Goal: Information Seeking & Learning: Learn about a topic

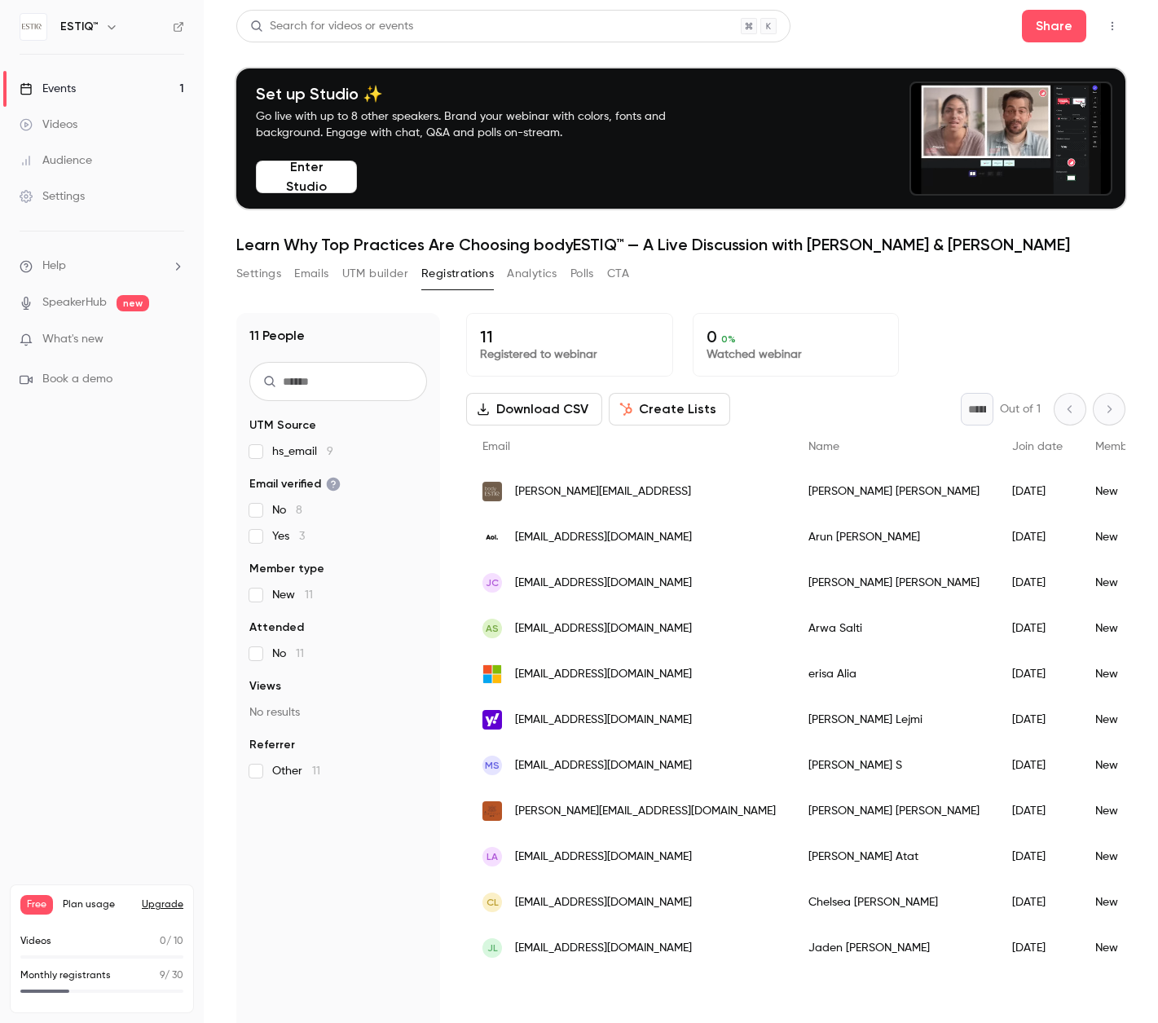
click at [114, 79] on link "Events 1" at bounding box center [102, 89] width 204 height 36
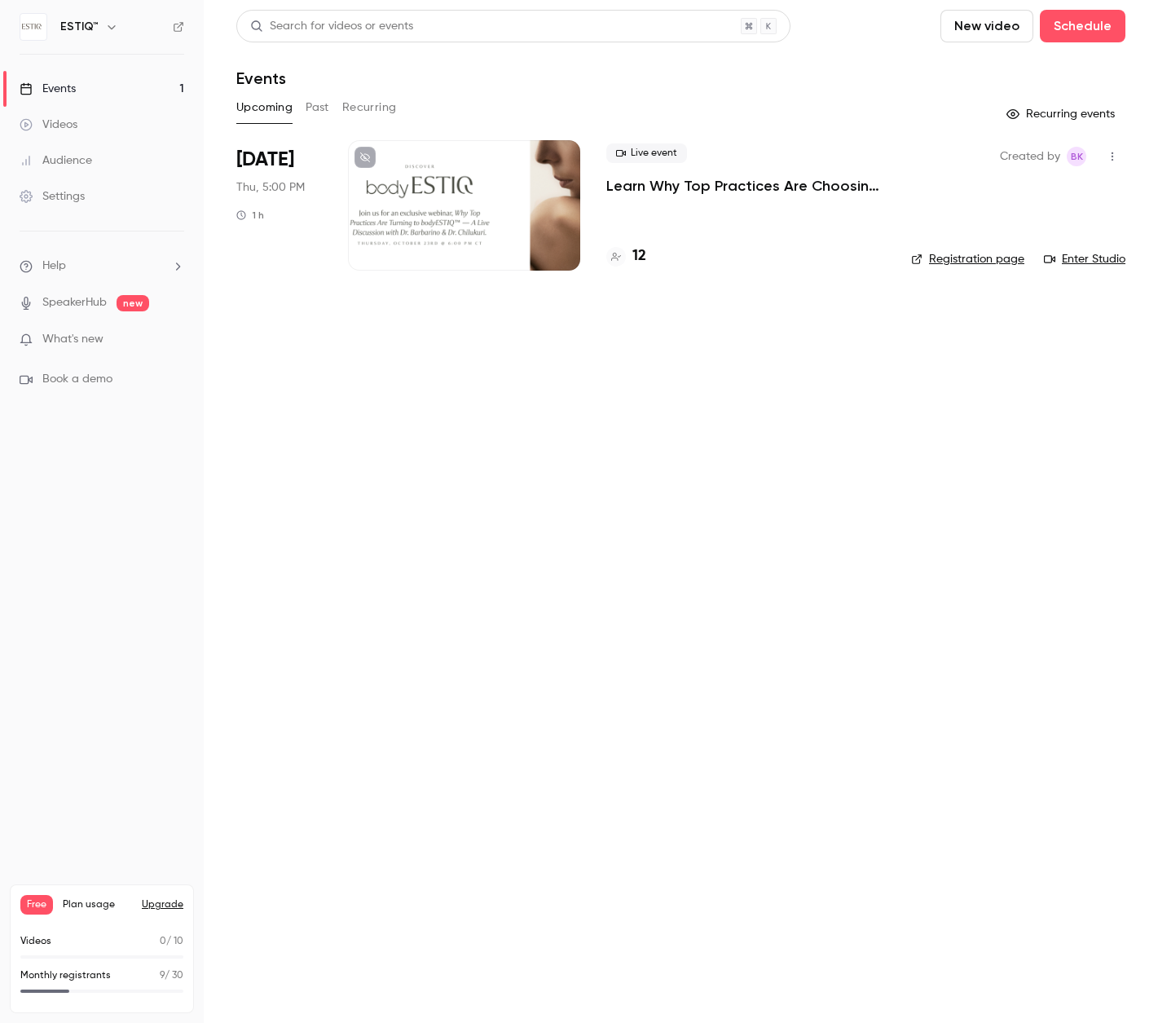
click at [638, 254] on h4 "12" at bounding box center [640, 256] width 14 height 22
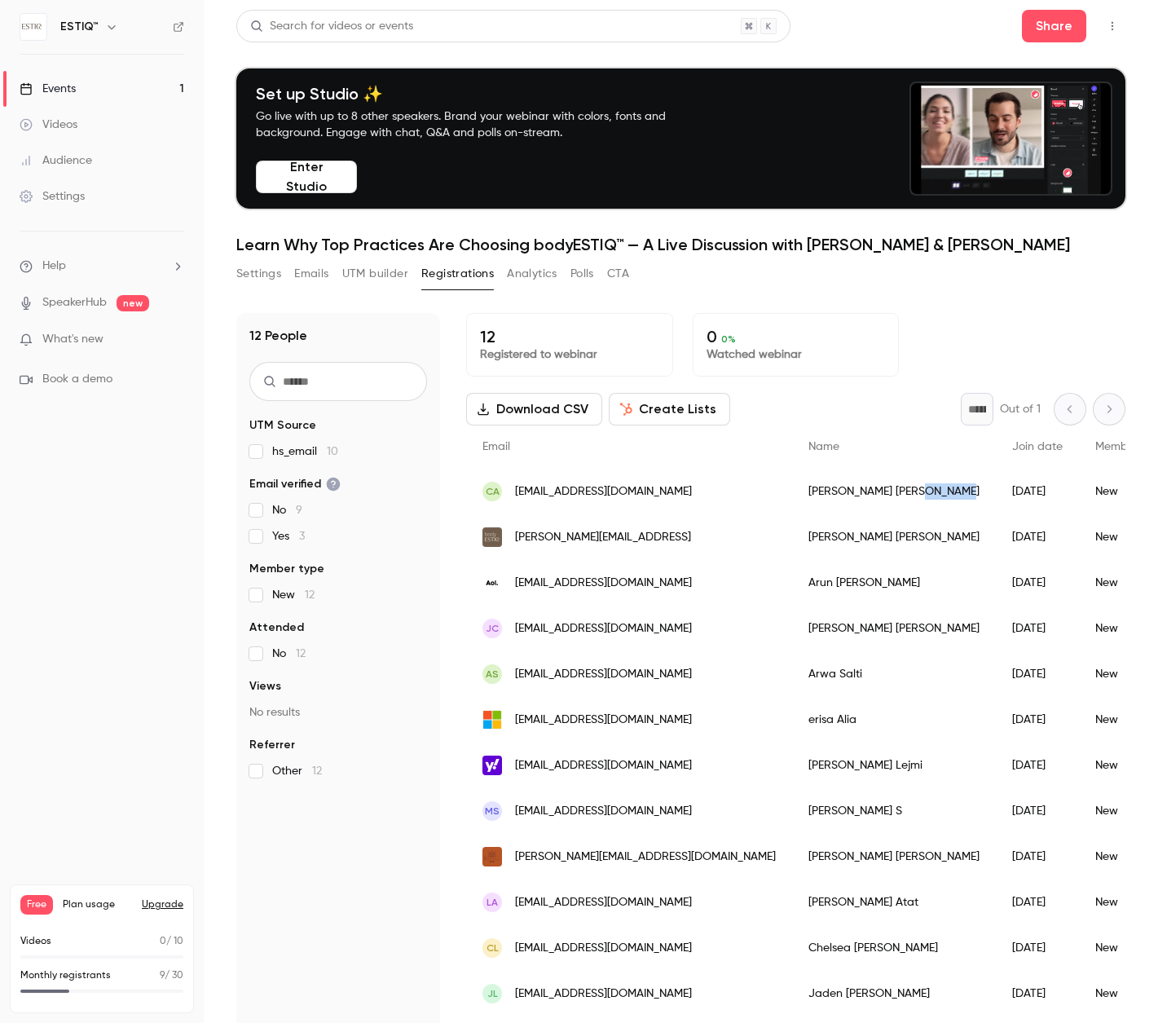
click at [94, 91] on link "Events 1" at bounding box center [102, 89] width 204 height 36
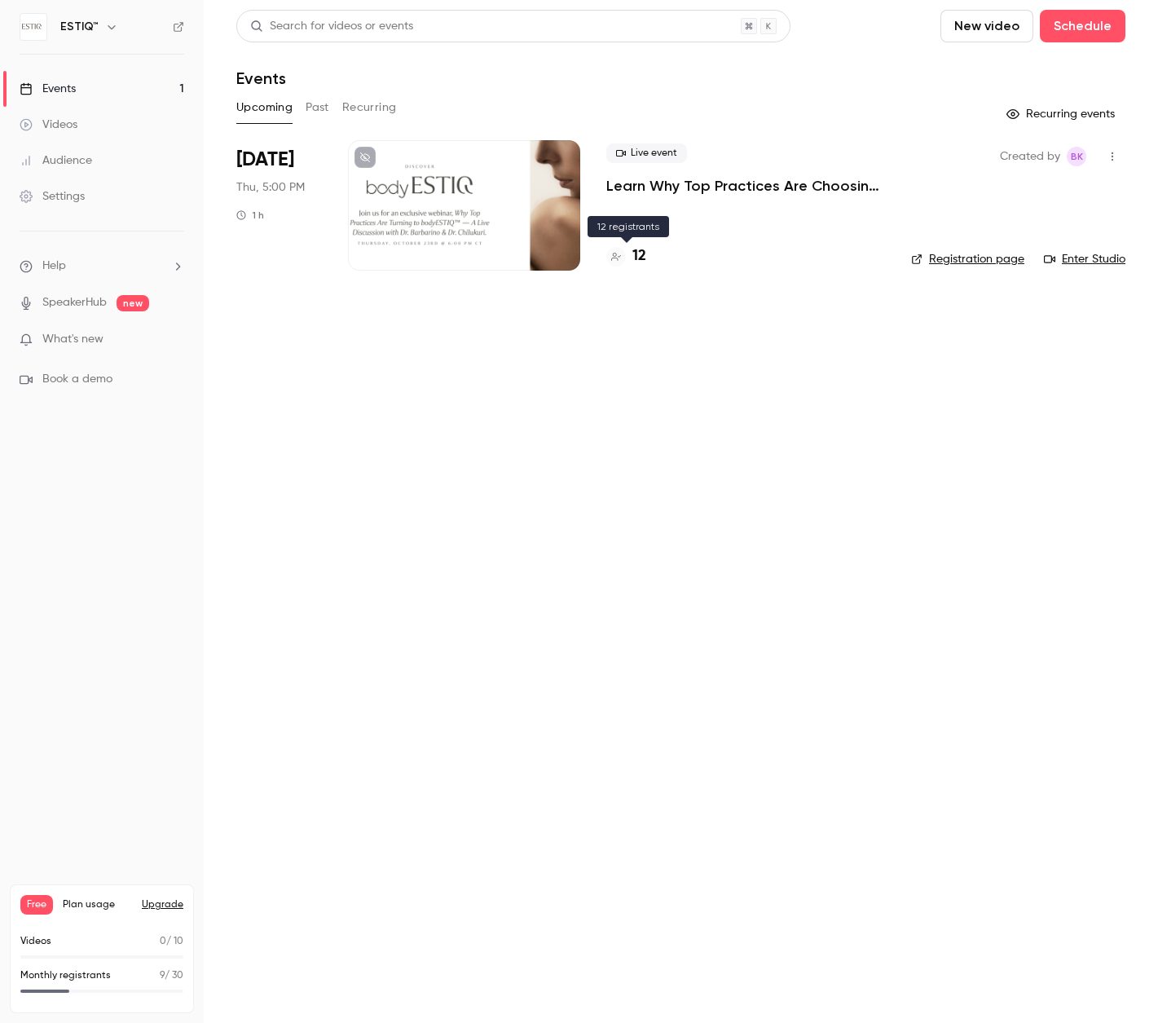
click at [644, 258] on h4 "12" at bounding box center [640, 256] width 14 height 22
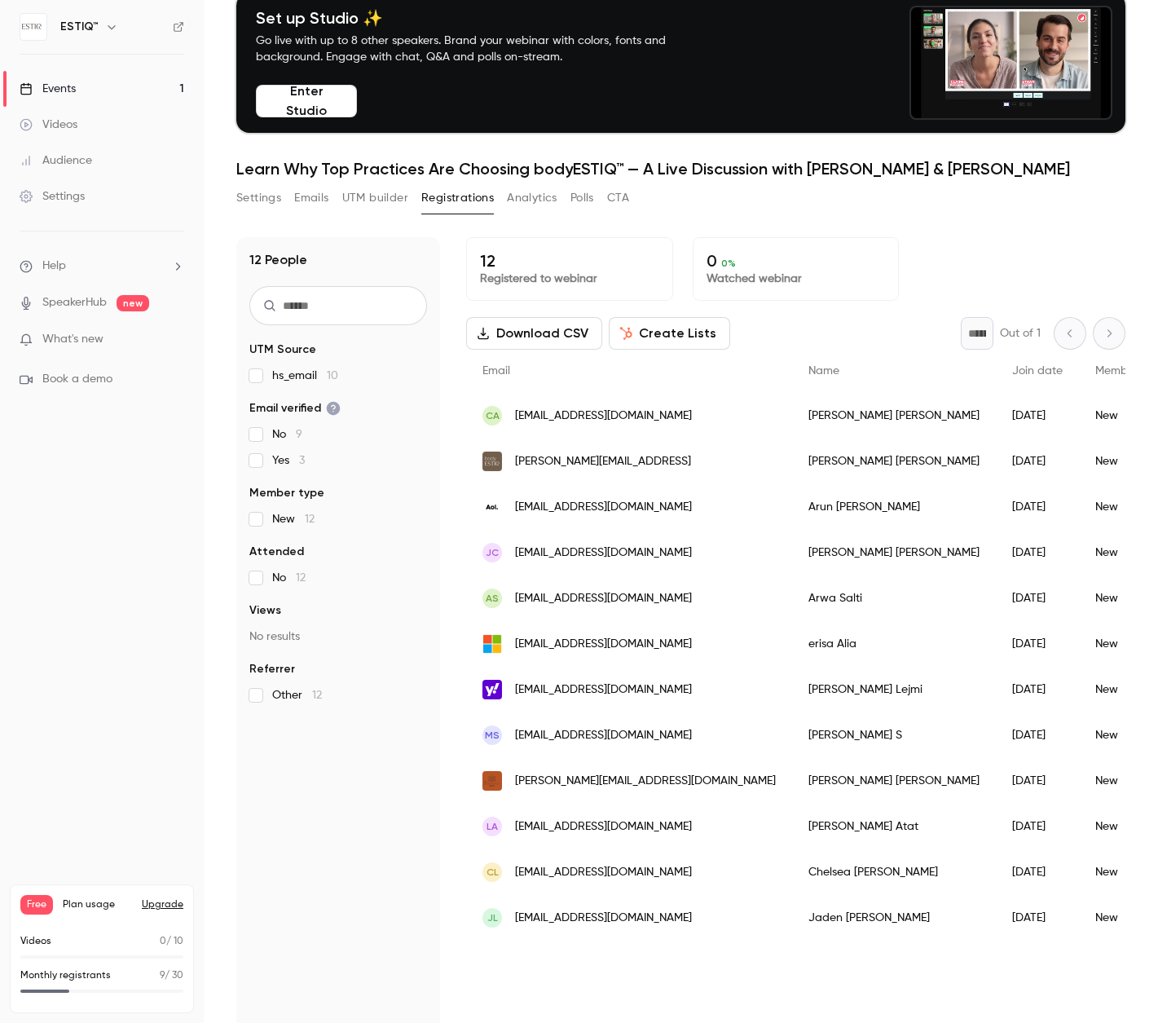
scroll to position [78, 0]
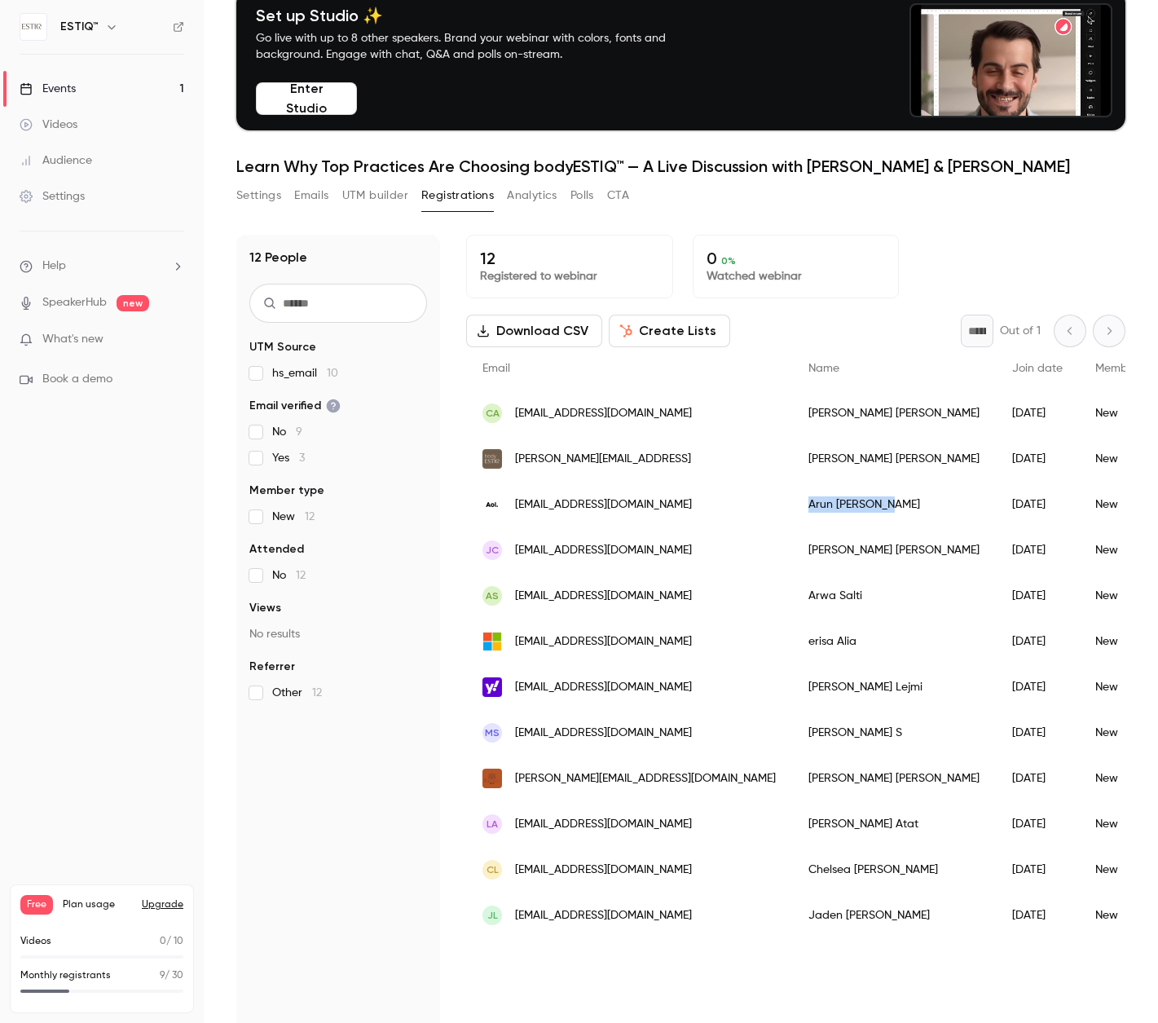
drag, startPoint x: 769, startPoint y: 505, endPoint x: 676, endPoint y: 505, distance: 92.9
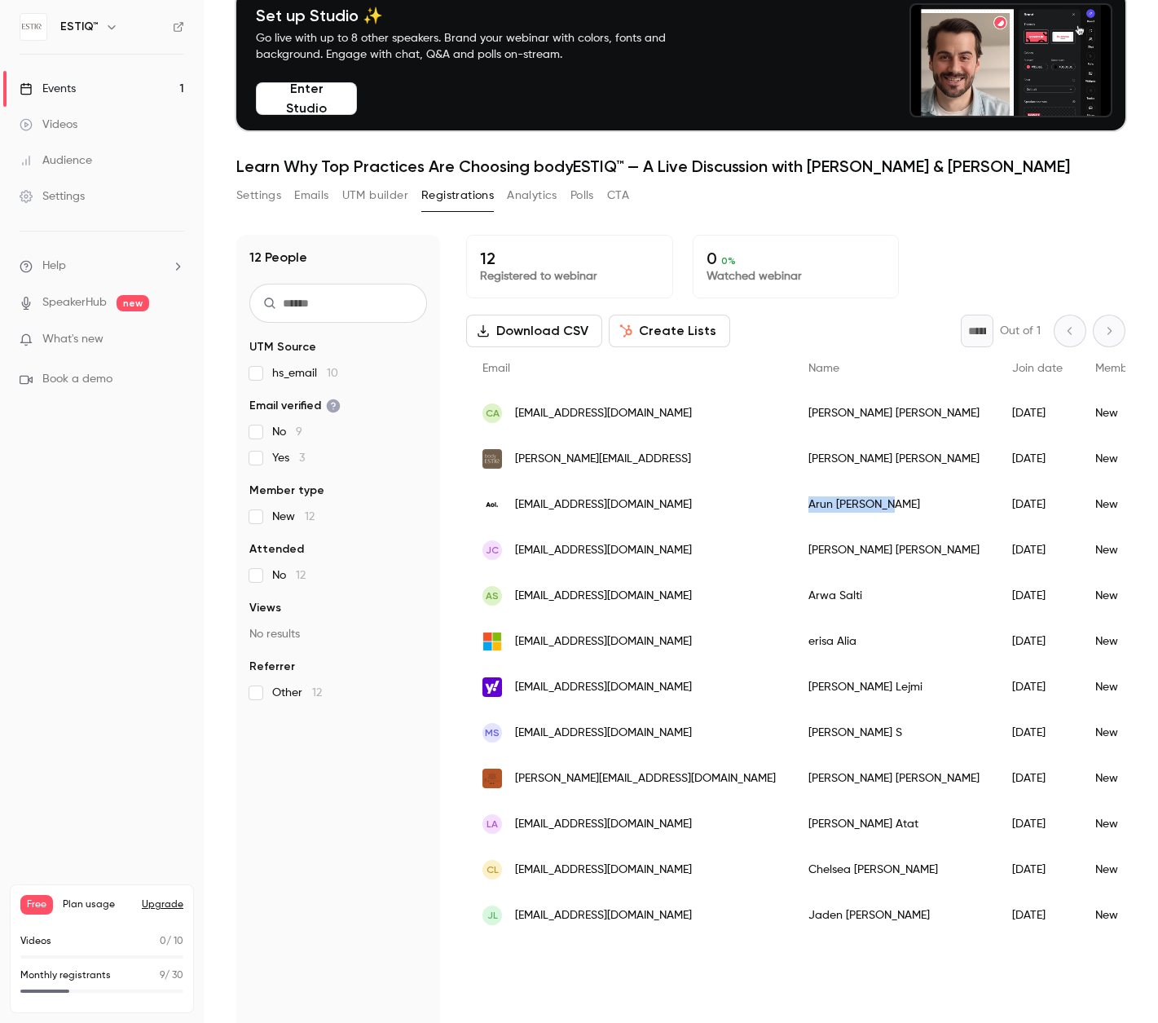
click at [792, 505] on div "[PERSON_NAME]" at bounding box center [894, 505] width 204 height 46
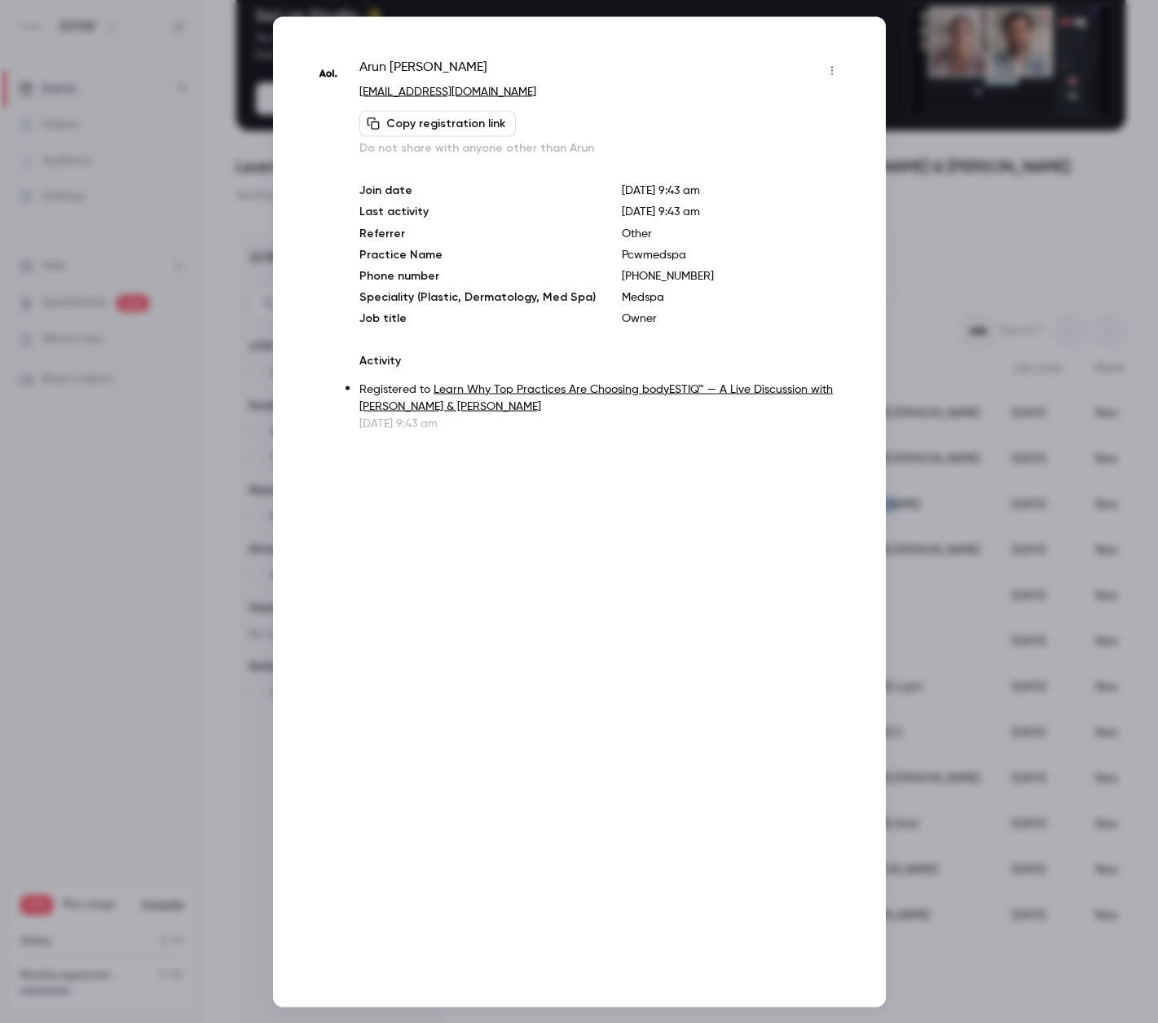
copy div "[PERSON_NAME]"
drag, startPoint x: 673, startPoint y: 256, endPoint x: 599, endPoint y: 254, distance: 73.4
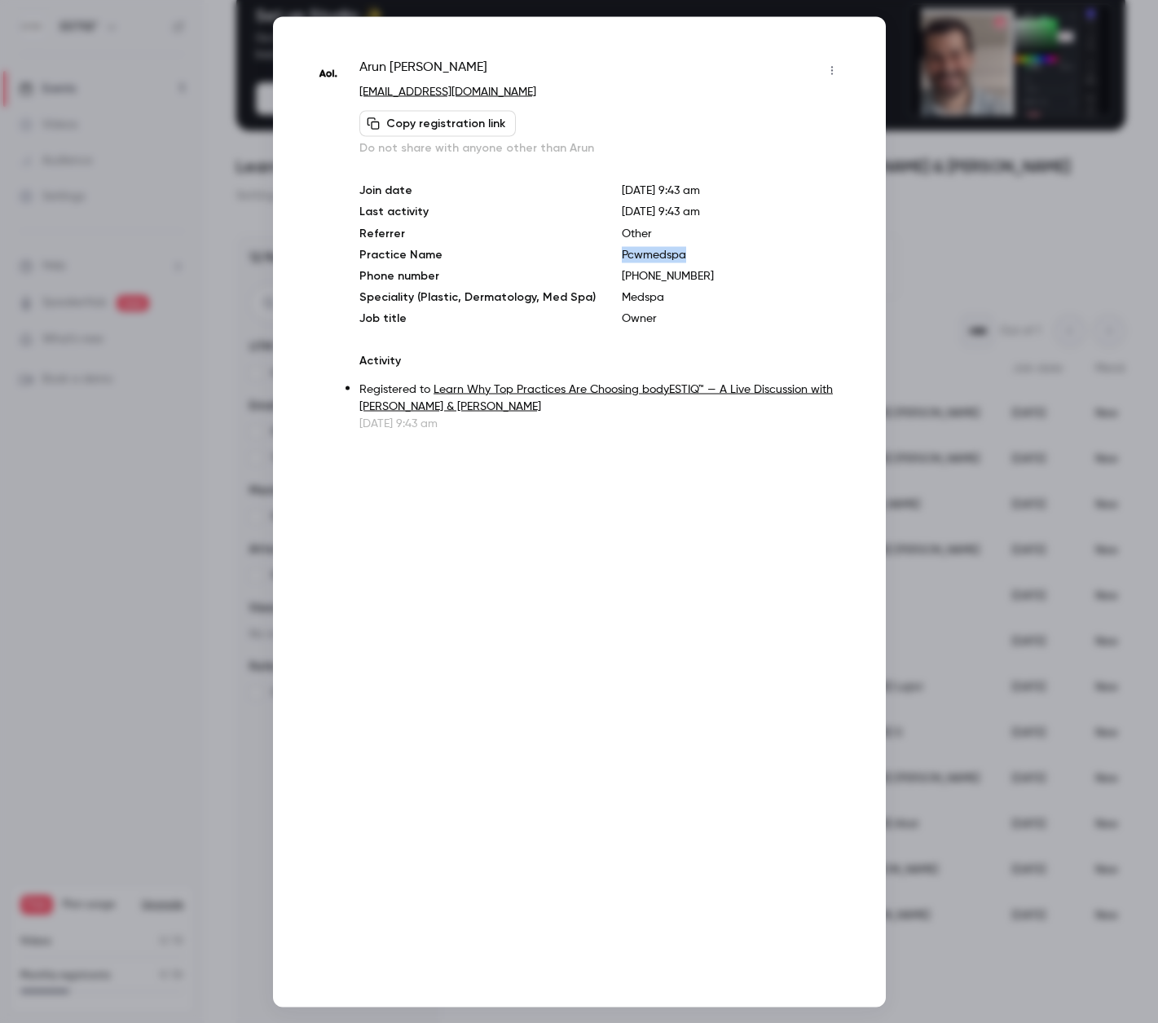
click at [599, 254] on div "Join date [DATE] 9:43 am Last activity [DATE] 9:43 am Referrer Other Practice N…" at bounding box center [601, 254] width 485 height 144
copy p "Pcwmedspa"
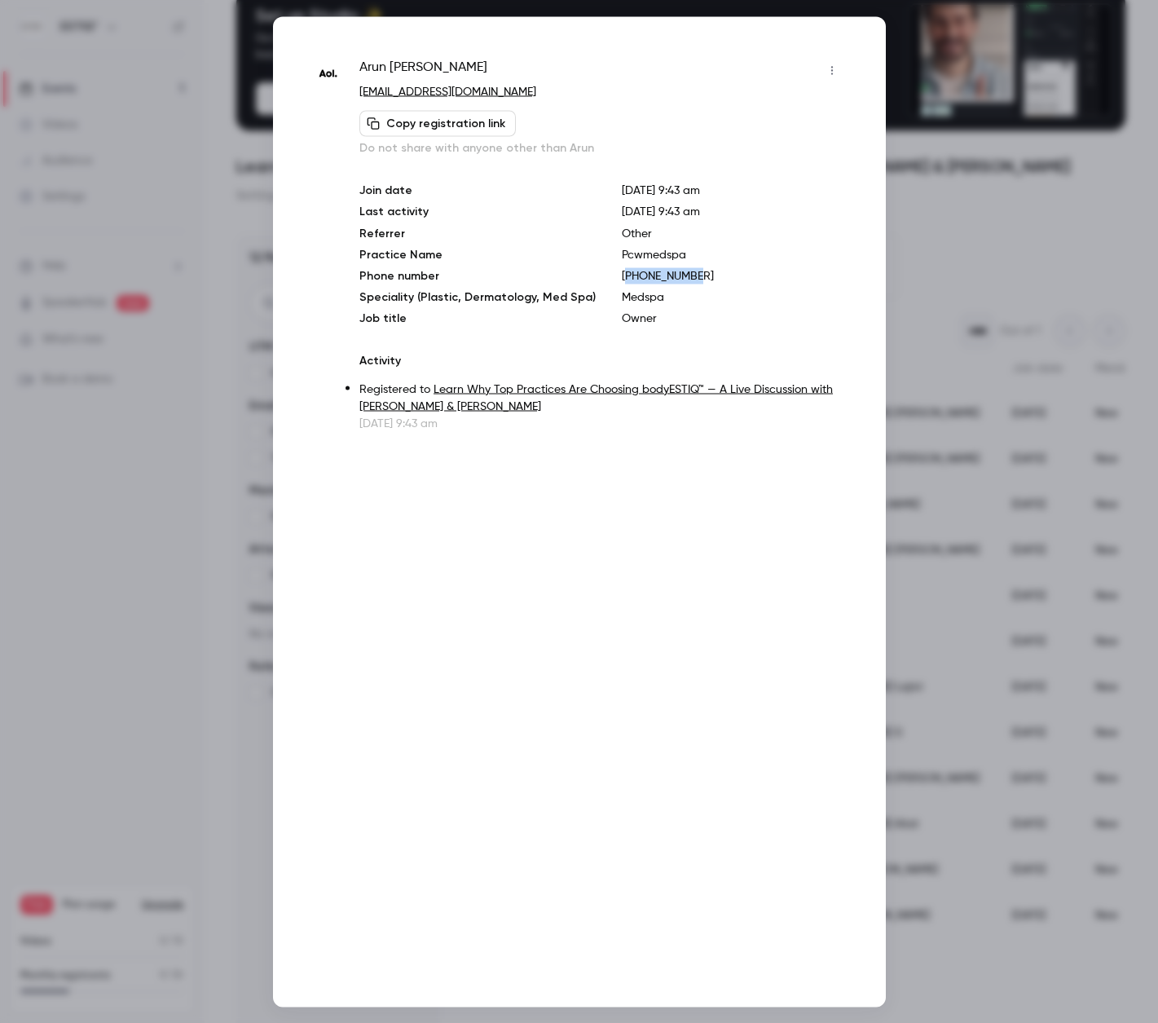
drag, startPoint x: 690, startPoint y: 275, endPoint x: 616, endPoint y: 276, distance: 74.2
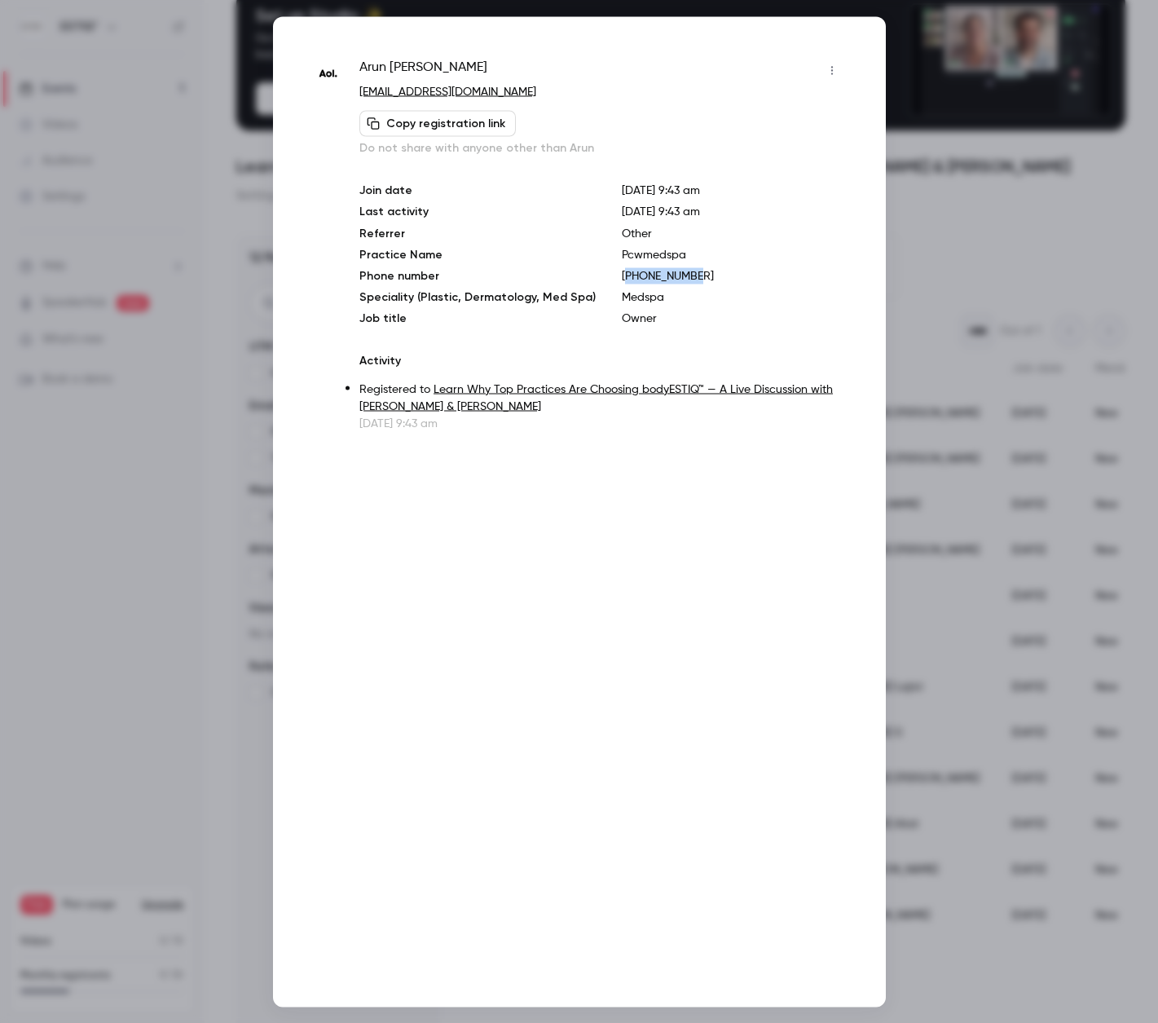
click at [622, 276] on p "[PHONE_NUMBER]" at bounding box center [733, 275] width 223 height 16
copy p "19419280120"
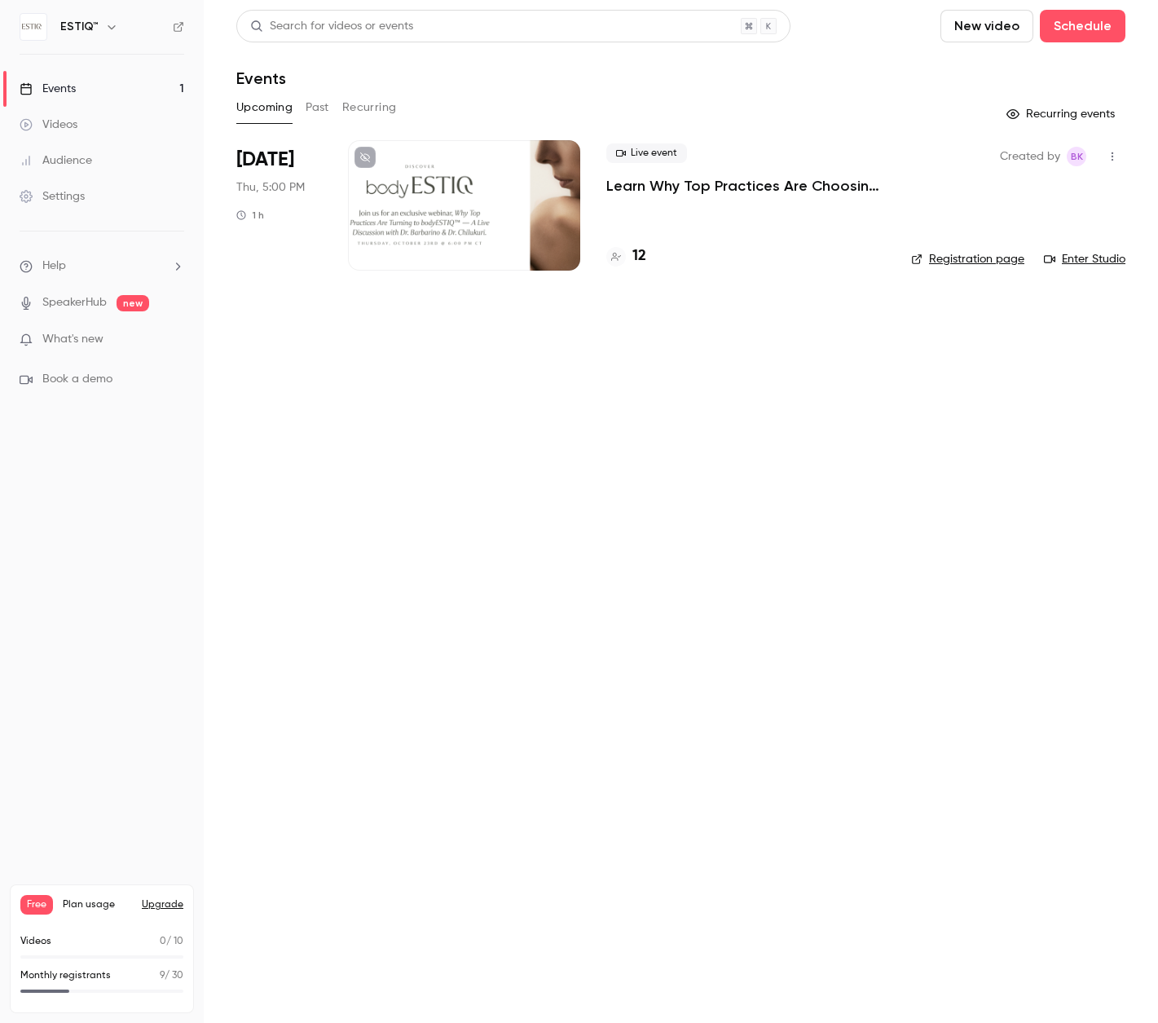
click at [332, 169] on li "[DATE] Thu, 5:00 PM 1 h Live event Learn Why Top Practices Are Choosing bodyEST…" at bounding box center [680, 215] width 889 height 150
click at [634, 253] on h4 "12" at bounding box center [640, 256] width 14 height 22
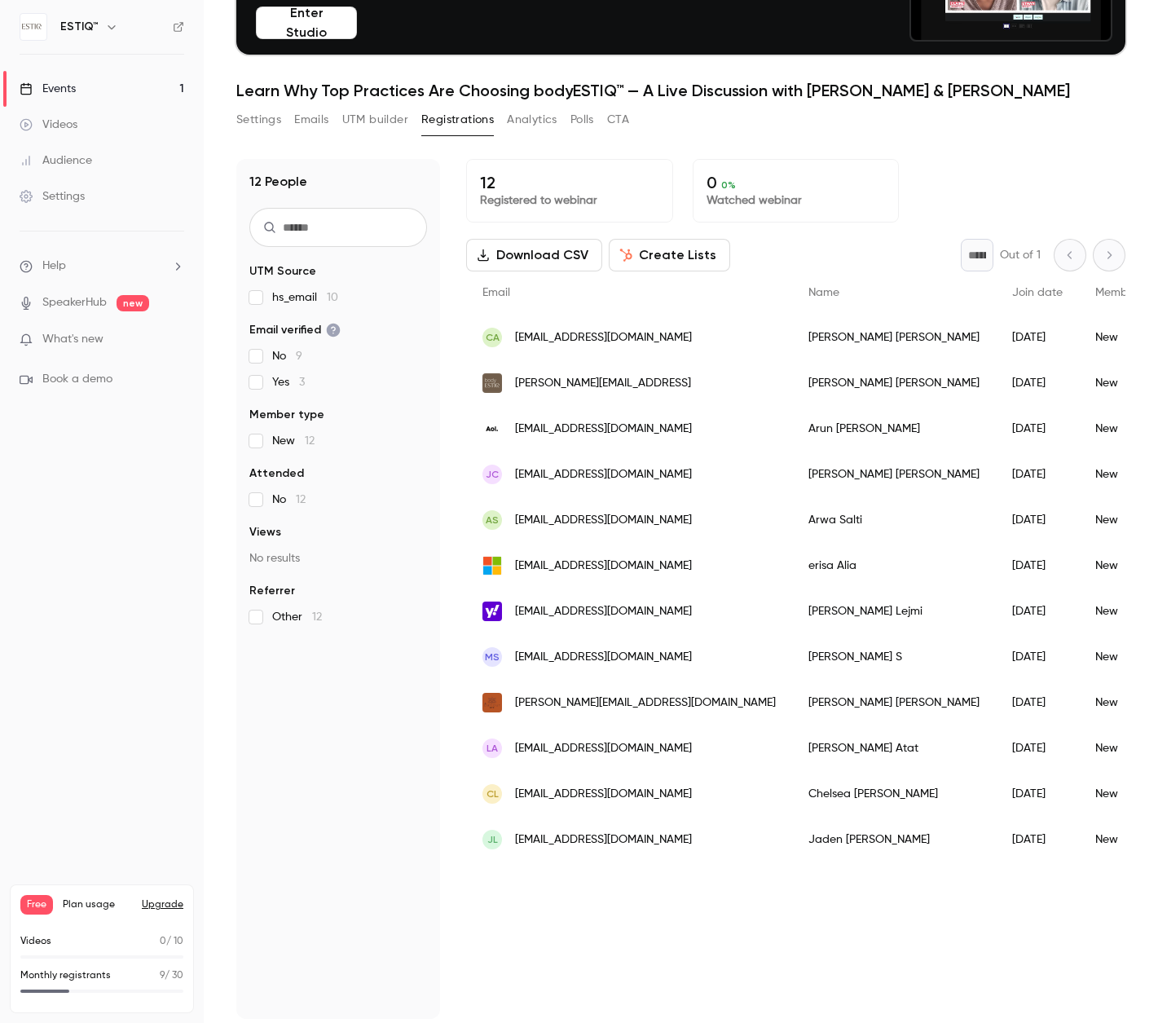
scroll to position [160, 0]
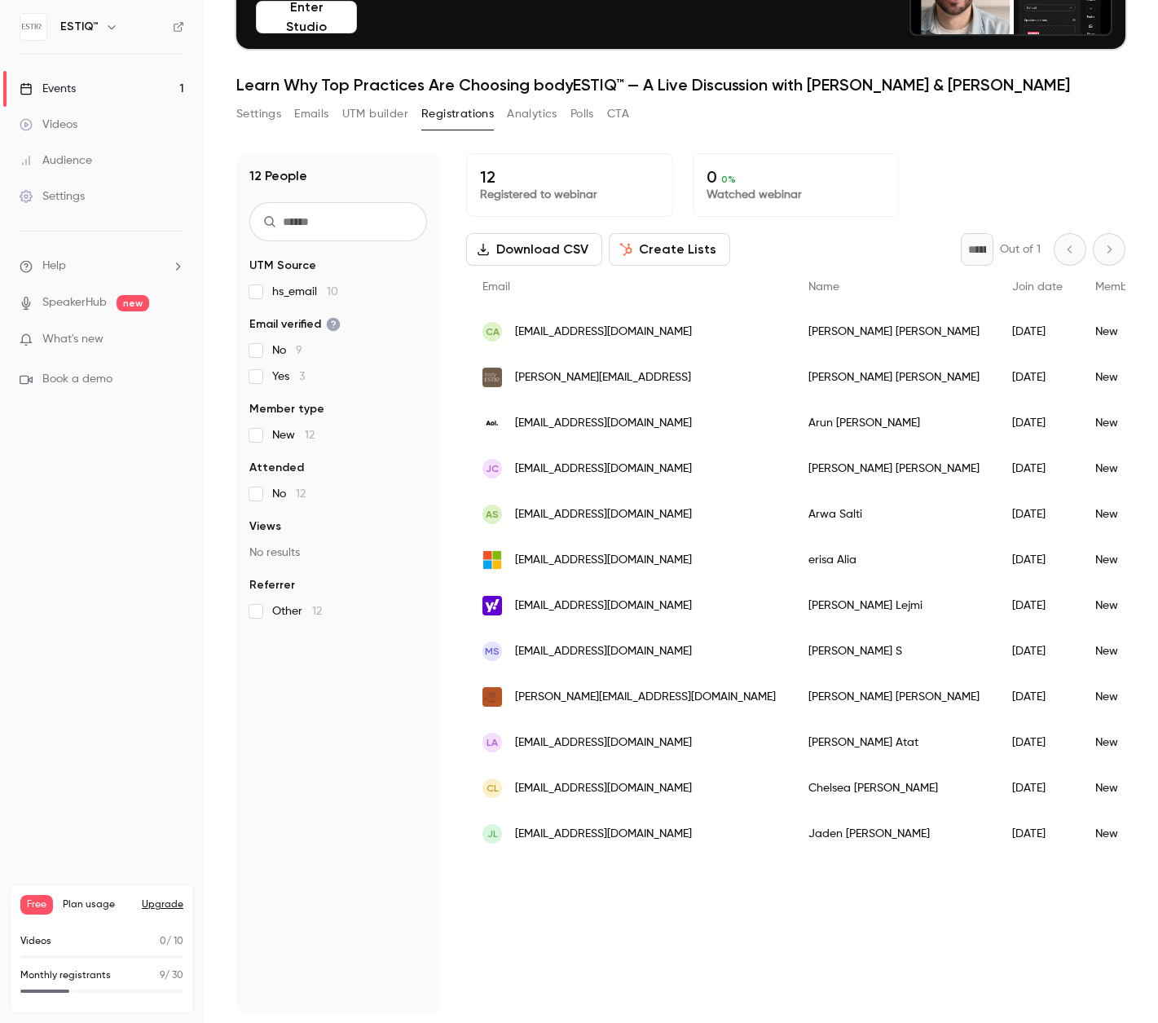
click at [792, 471] on div "[PERSON_NAME]" at bounding box center [894, 469] width 204 height 46
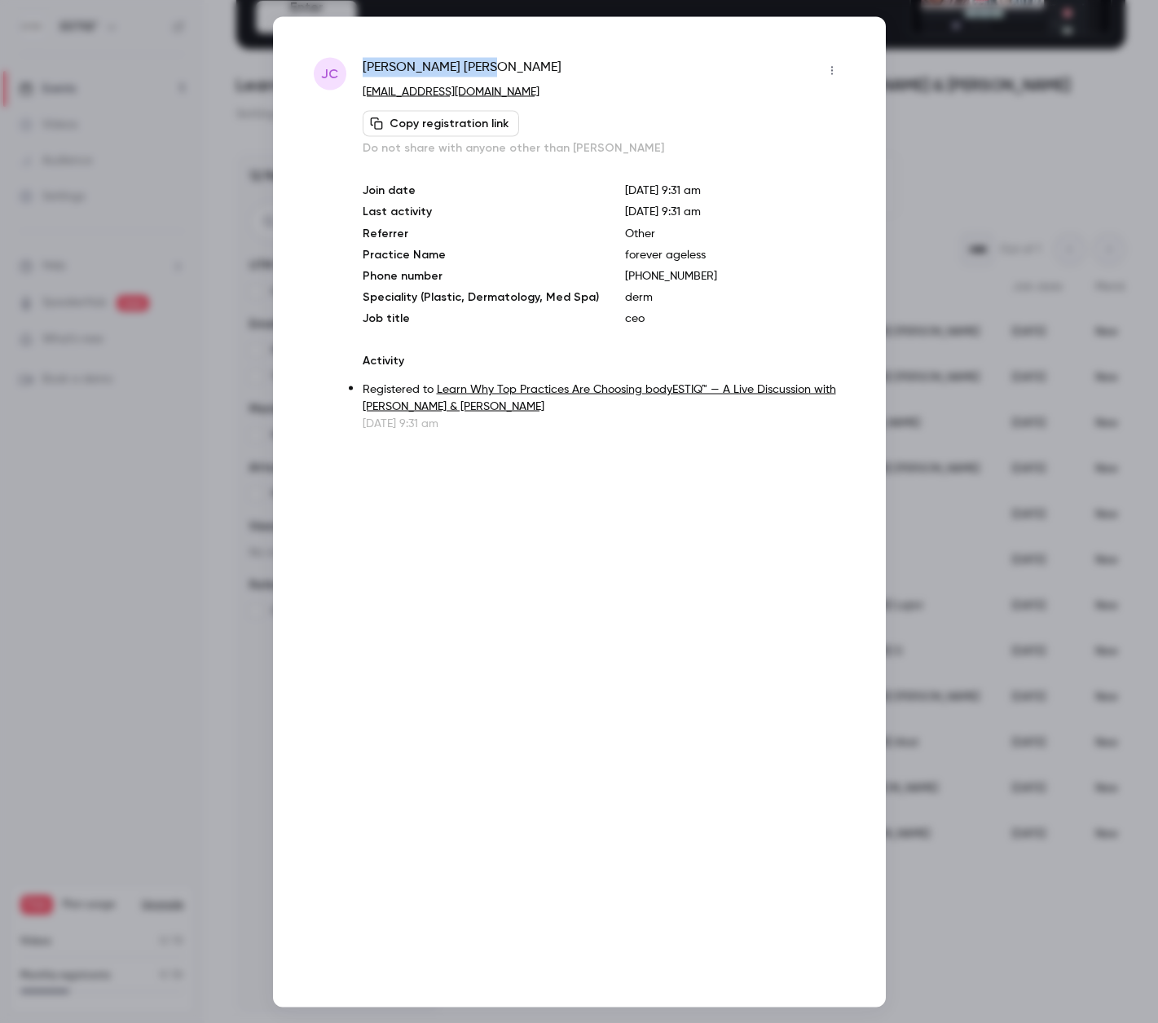
drag, startPoint x: 449, startPoint y: 69, endPoint x: 360, endPoint y: 71, distance: 88.9
click at [360, 71] on div "[PERSON_NAME] [EMAIL_ADDRESS][DOMAIN_NAME] Copy registration link Do not share …" at bounding box center [579, 244] width 531 height 374
copy span "[PERSON_NAME]"
drag, startPoint x: 684, startPoint y: 272, endPoint x: 618, endPoint y: 276, distance: 66.1
click at [625, 276] on p "[PHONE_NUMBER]" at bounding box center [735, 275] width 220 height 16
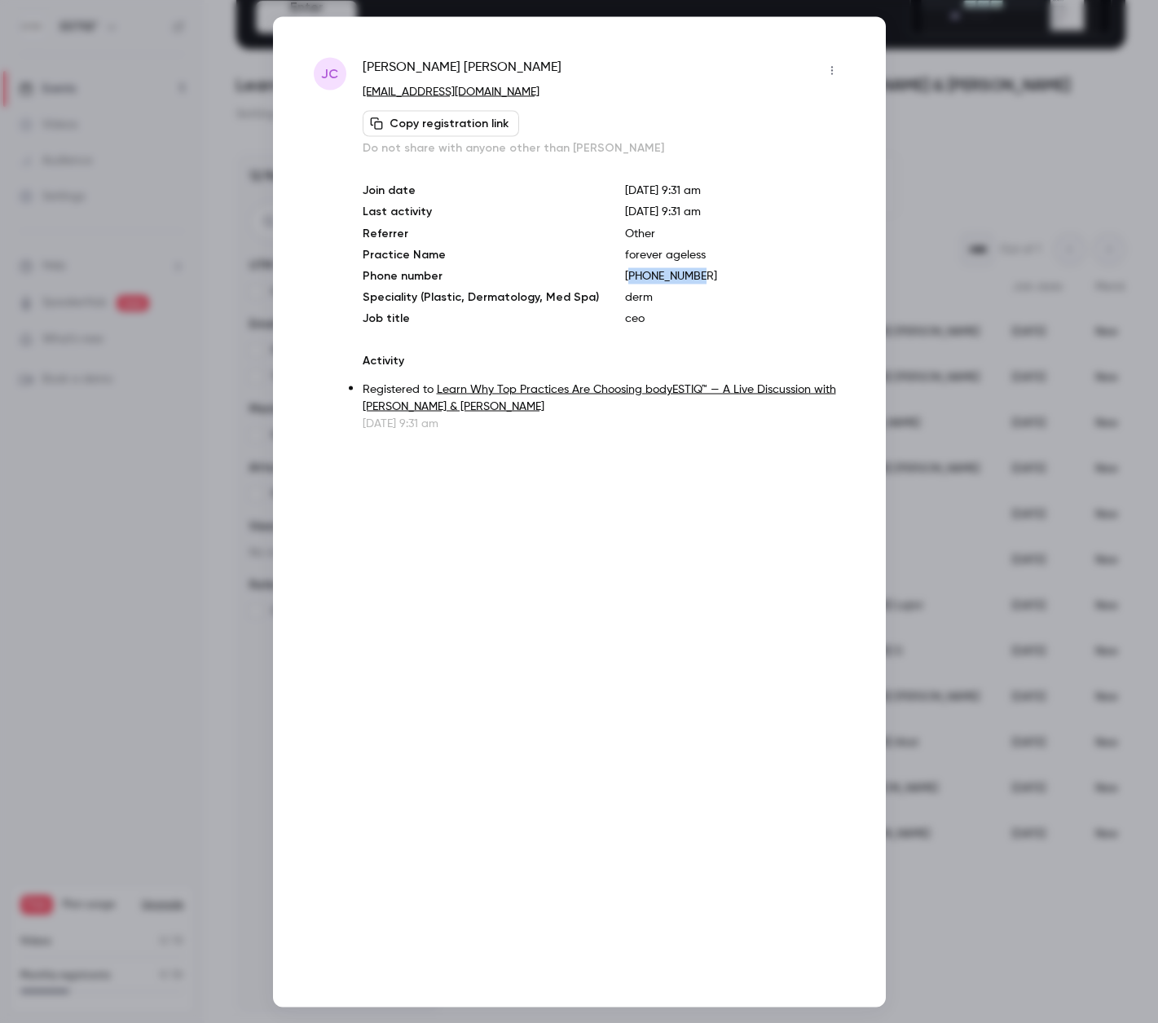
copy p "19496776212"
click at [131, 218] on div at bounding box center [579, 511] width 1158 height 1023
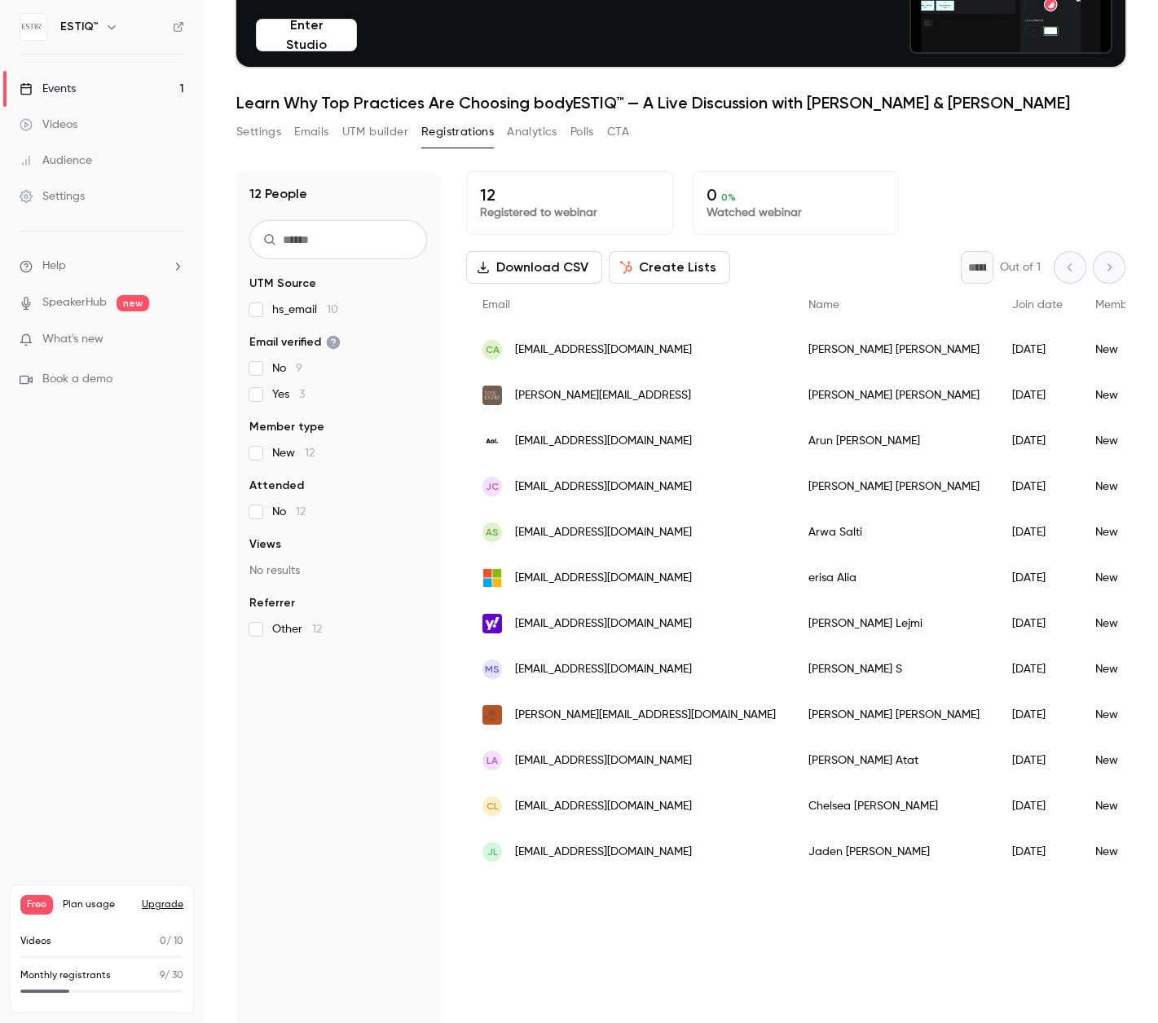
scroll to position [139, 0]
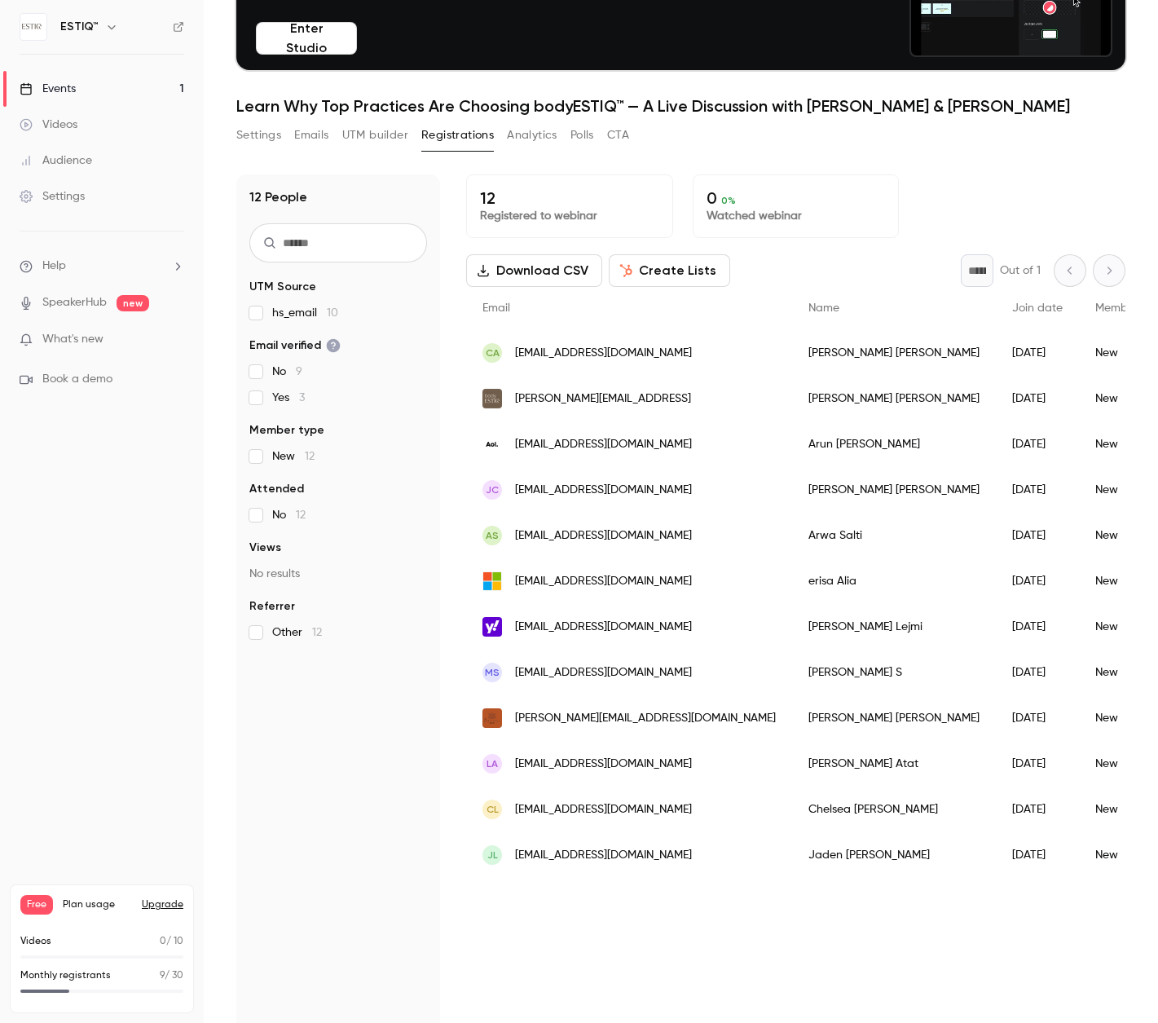
click at [792, 443] on div "[PERSON_NAME]" at bounding box center [894, 444] width 204 height 46
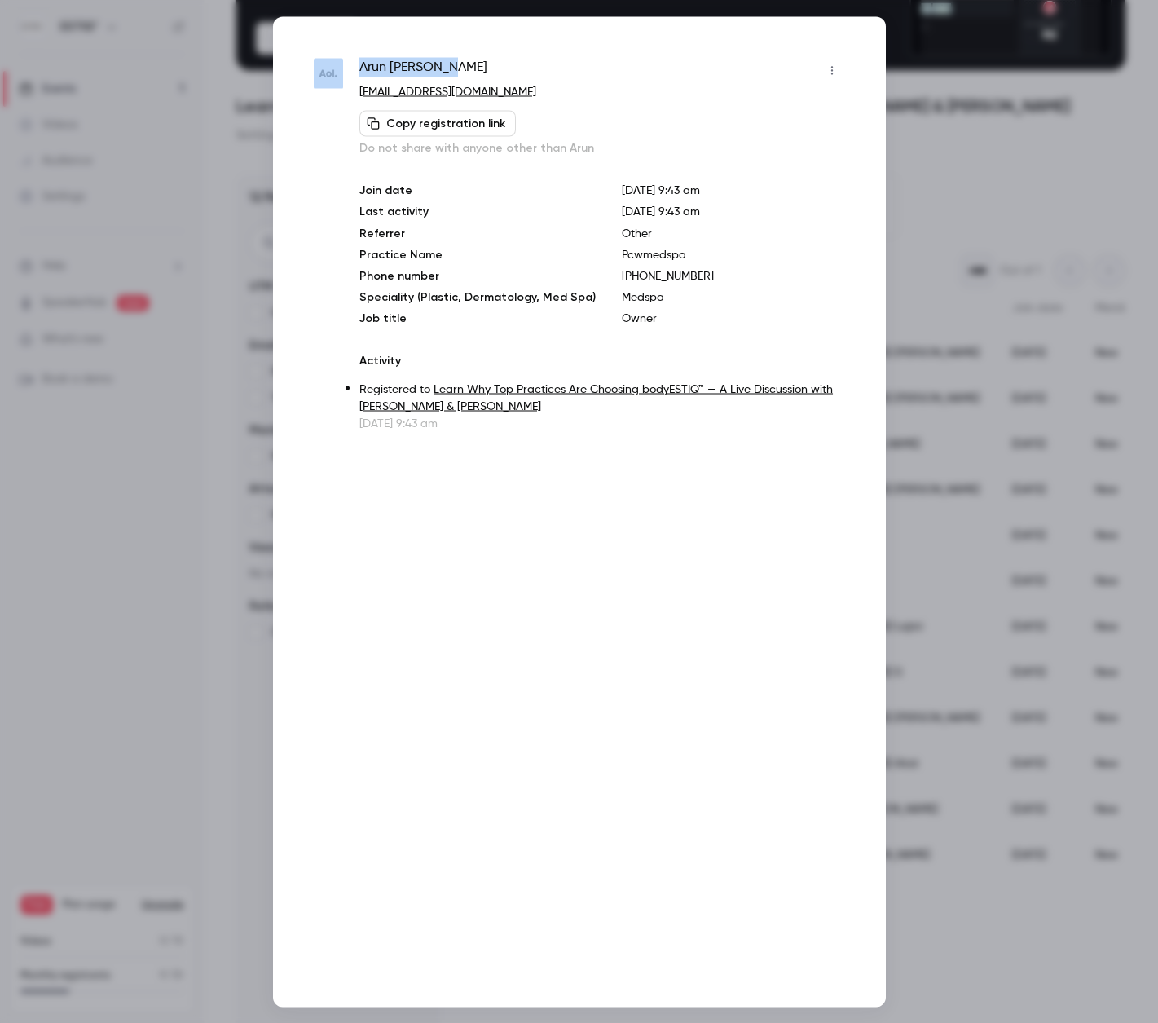
drag, startPoint x: 456, startPoint y: 64, endPoint x: 338, endPoint y: 61, distance: 117.4
click at [338, 61] on div "[PERSON_NAME] [EMAIL_ADDRESS][DOMAIN_NAME] Copy registration link Do not share …" at bounding box center [579, 244] width 531 height 374
copy div "[PERSON_NAME]"
click at [196, 165] on div at bounding box center [579, 511] width 1158 height 1023
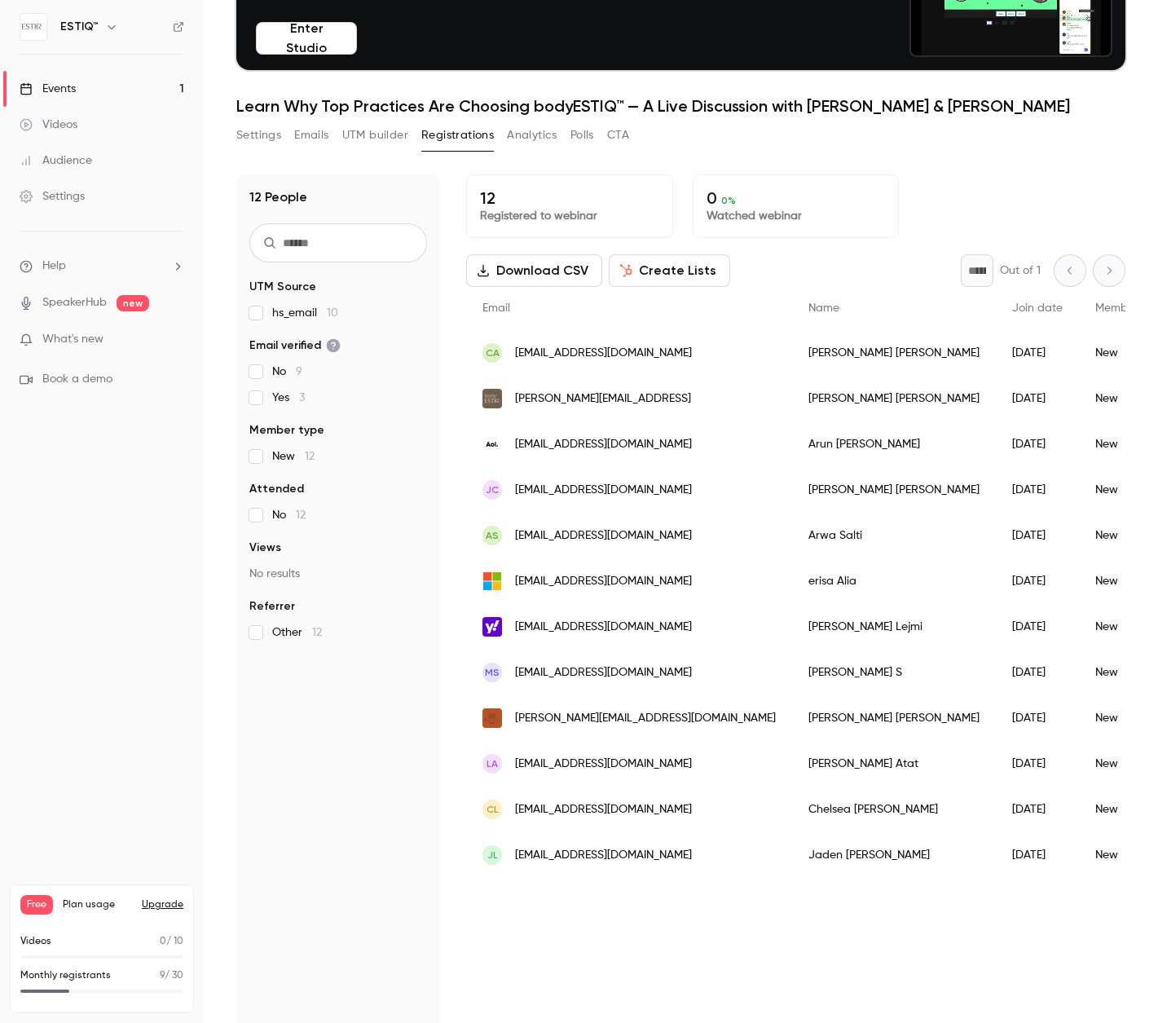
scroll to position [160, 0]
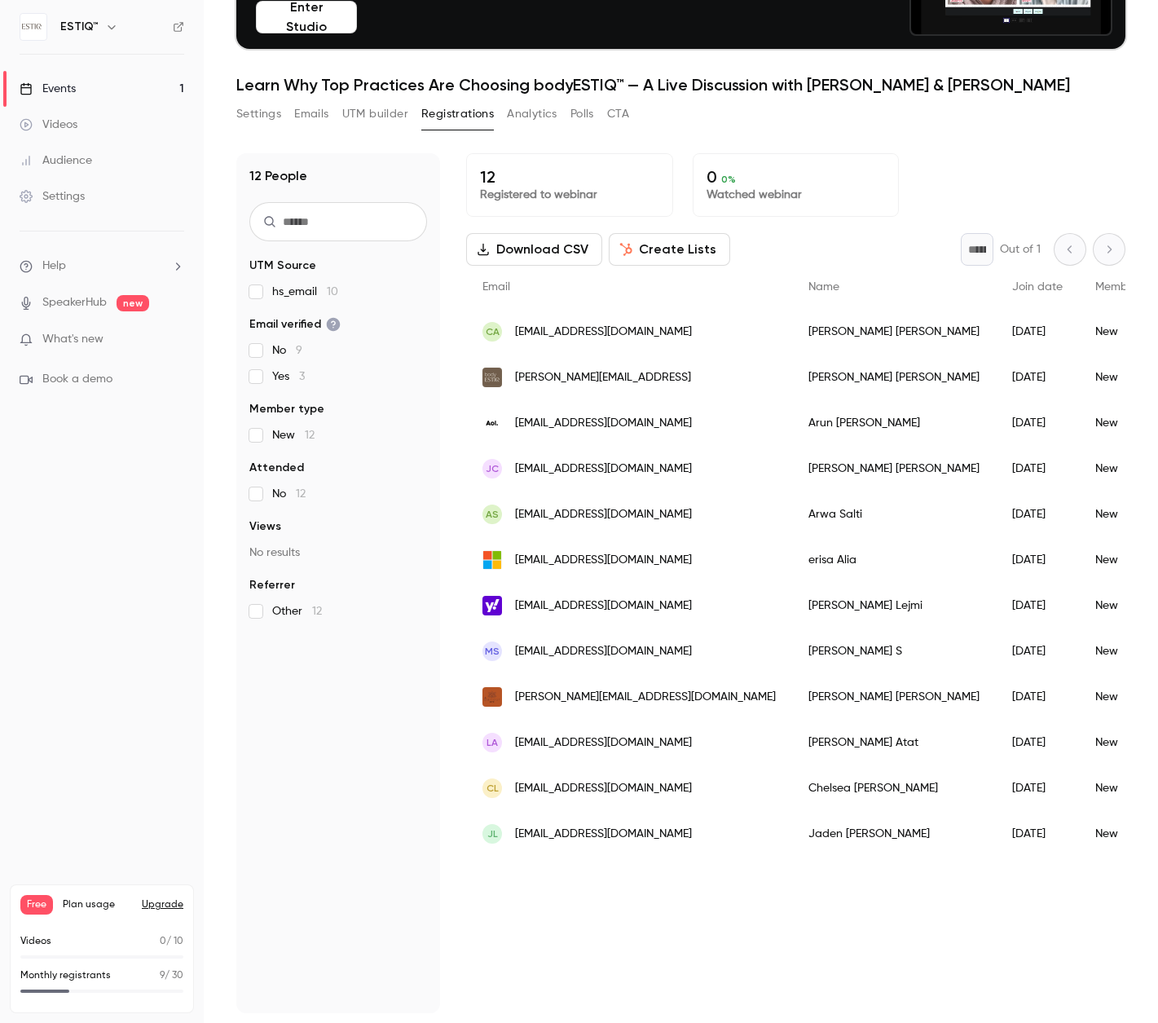
click at [792, 515] on div "[PERSON_NAME]" at bounding box center [894, 515] width 204 height 46
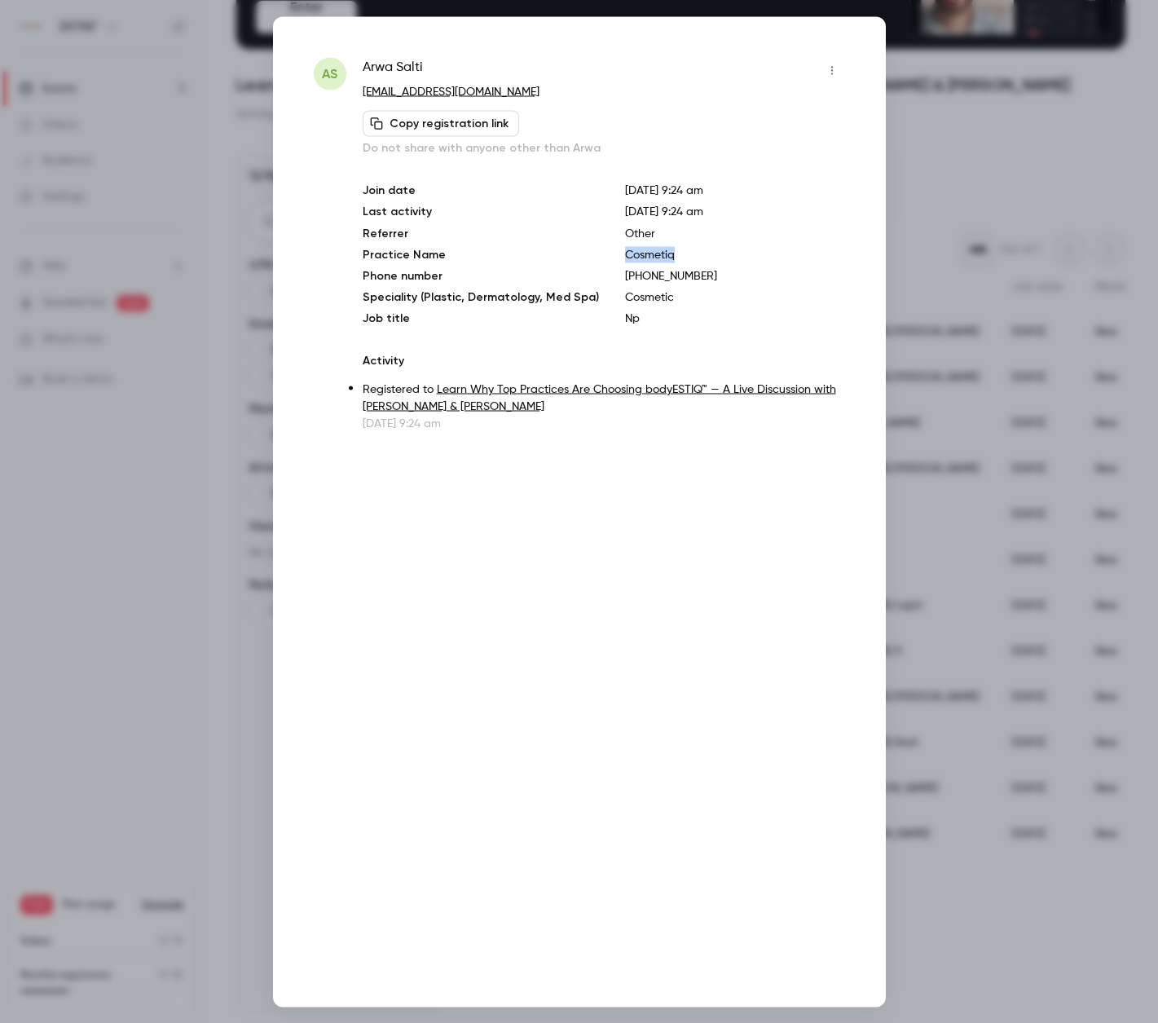
drag, startPoint x: 661, startPoint y: 255, endPoint x: 610, endPoint y: 255, distance: 51.4
click at [610, 255] on div "Join date [DATE] 9:24 am Last activity [DATE] 9:24 am Referrer Other Practice N…" at bounding box center [604, 254] width 483 height 144
copy p "Cosmetiq"
drag, startPoint x: 430, startPoint y: 61, endPoint x: 364, endPoint y: 59, distance: 66.1
click at [364, 59] on div "[PERSON_NAME]" at bounding box center [604, 70] width 483 height 26
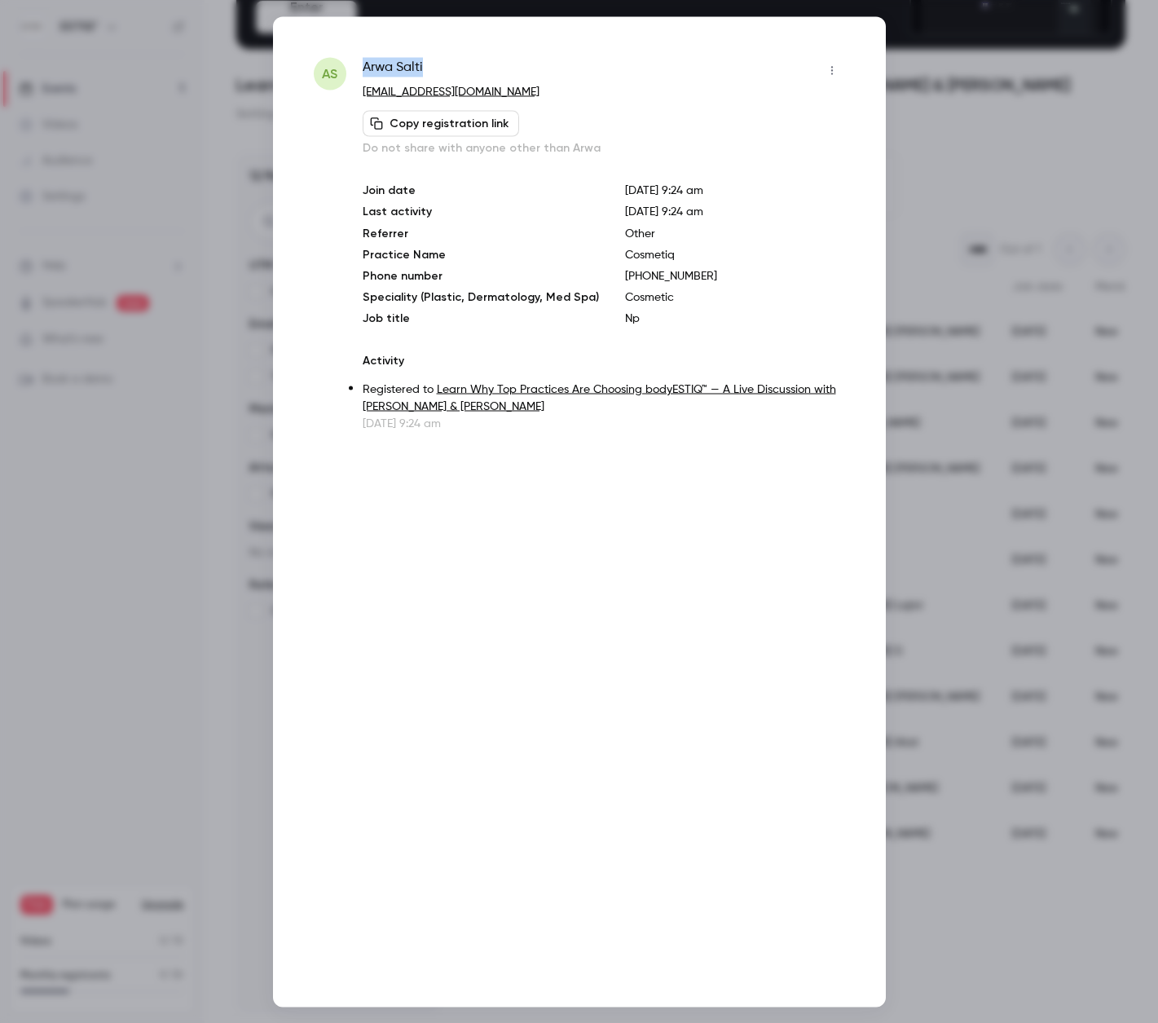
copy span "[PERSON_NAME]"
click at [187, 236] on div at bounding box center [579, 511] width 1158 height 1023
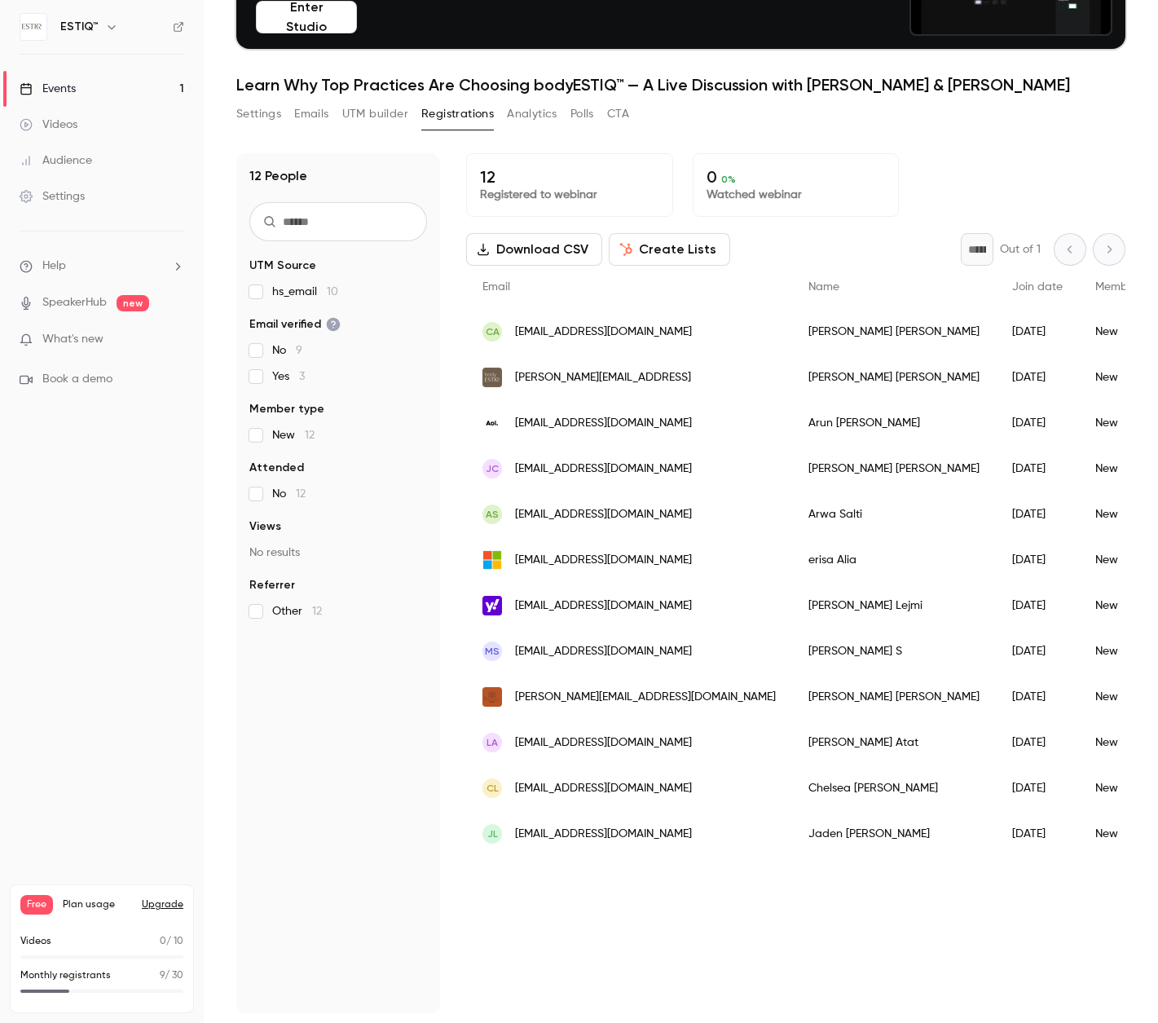
click at [792, 561] on div "[PERSON_NAME]" at bounding box center [894, 560] width 204 height 46
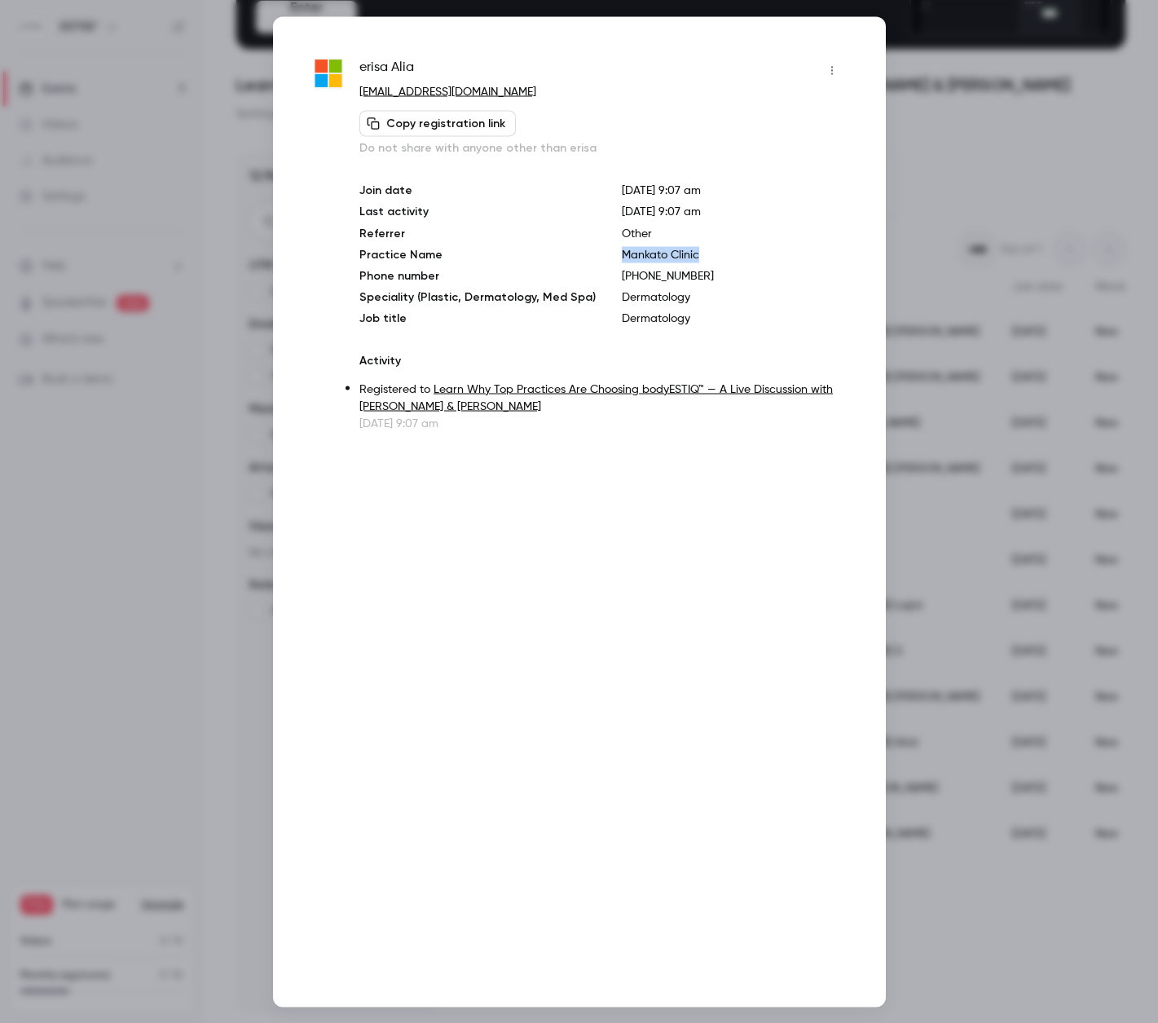
drag, startPoint x: 690, startPoint y: 254, endPoint x: 604, endPoint y: 256, distance: 85.6
click at [604, 255] on div "Join date [DATE] 9:07 am Last activity [DATE] 9:07 am Referrer Other Practice N…" at bounding box center [601, 254] width 485 height 144
copy p "Mankato Clinic"
click at [689, 320] on p "Dermatology" at bounding box center [733, 318] width 223 height 16
drag, startPoint x: 421, startPoint y: 62, endPoint x: 358, endPoint y: 62, distance: 63.6
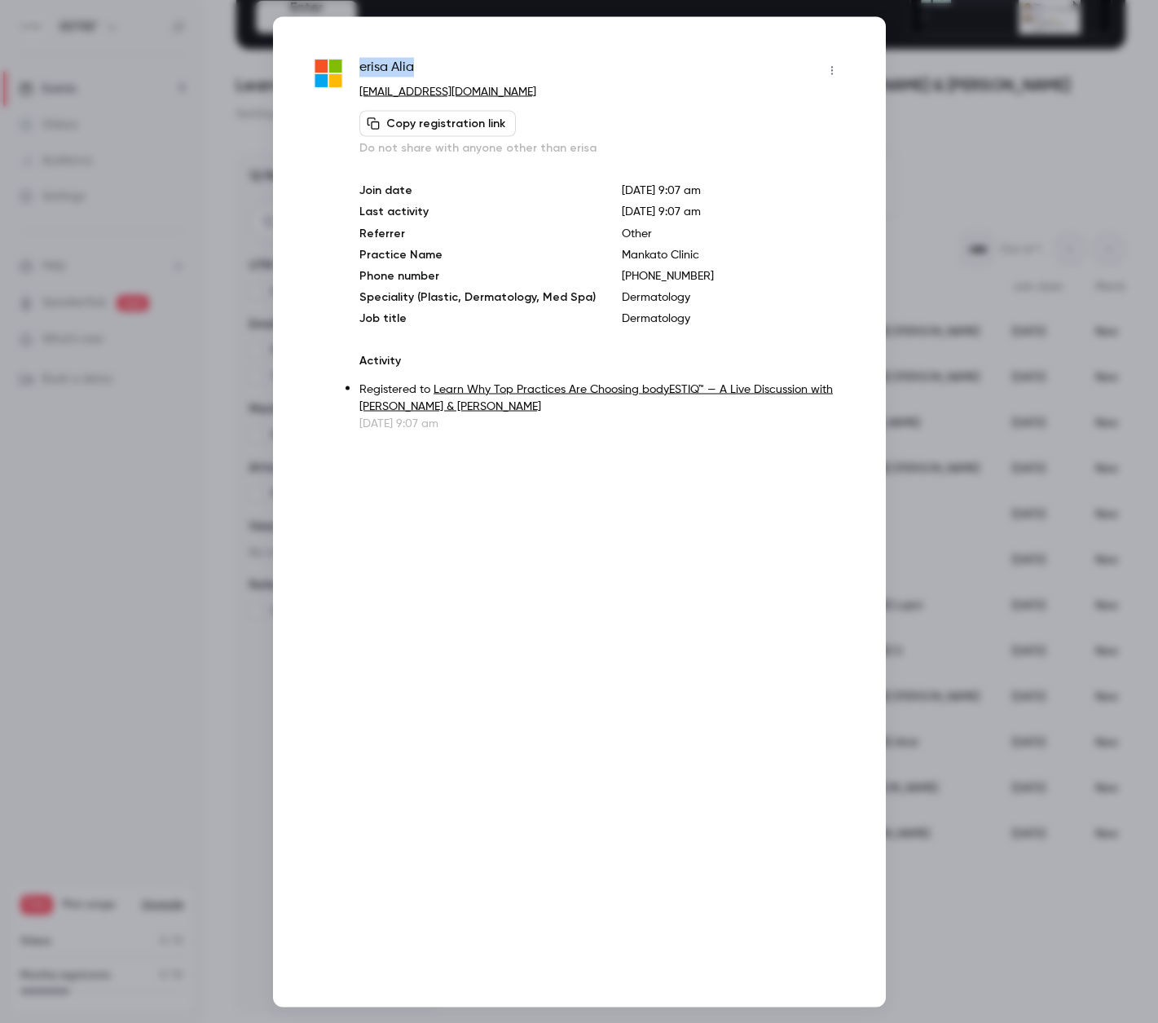
click at [358, 62] on div "[PERSON_NAME] [PERSON_NAME][EMAIL_ADDRESS][DOMAIN_NAME] Copy registration link …" at bounding box center [579, 244] width 531 height 374
copy span "[PERSON_NAME]"
click at [201, 416] on div at bounding box center [579, 511] width 1158 height 1023
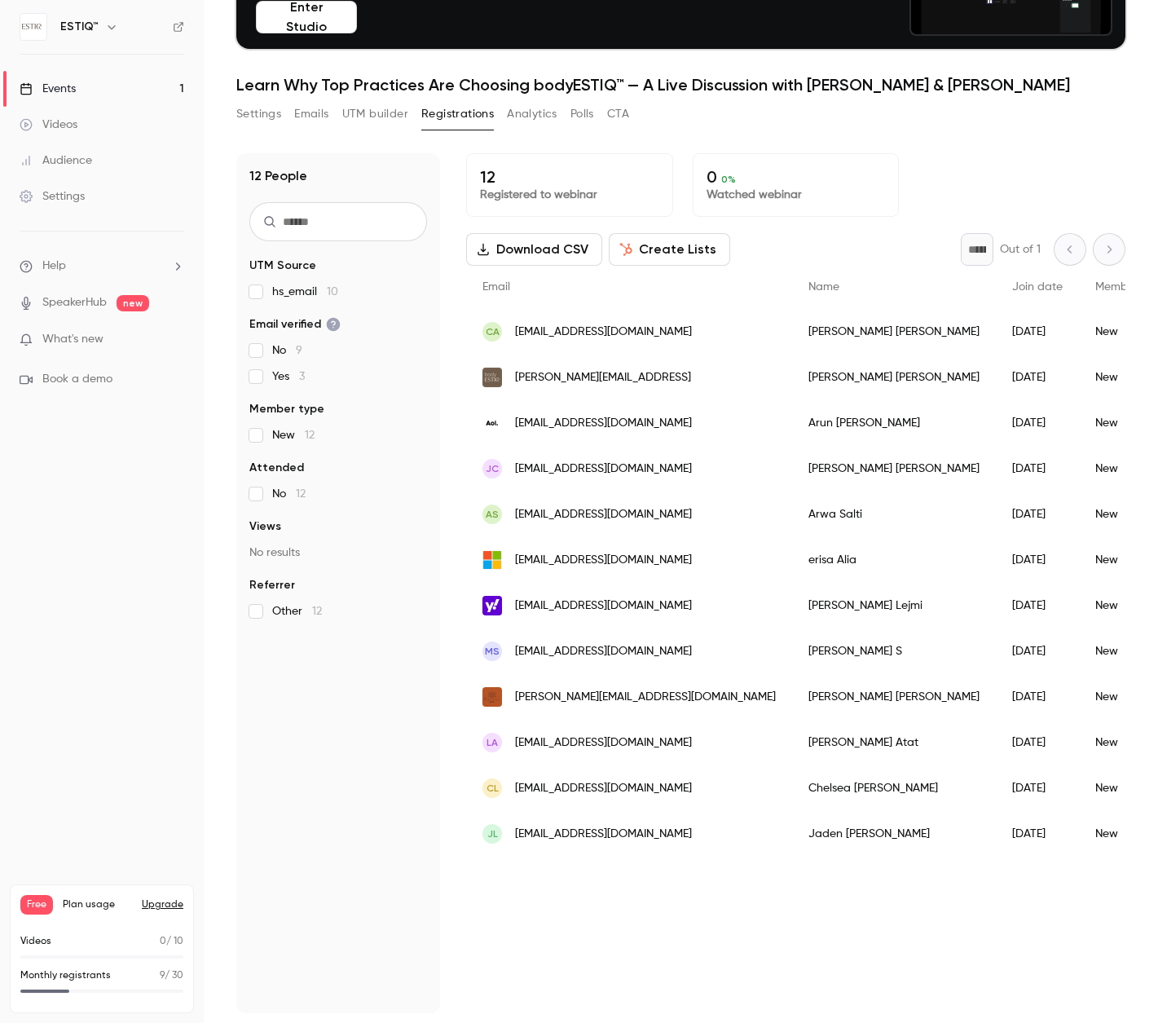
click at [792, 605] on div "[PERSON_NAME]" at bounding box center [894, 606] width 204 height 46
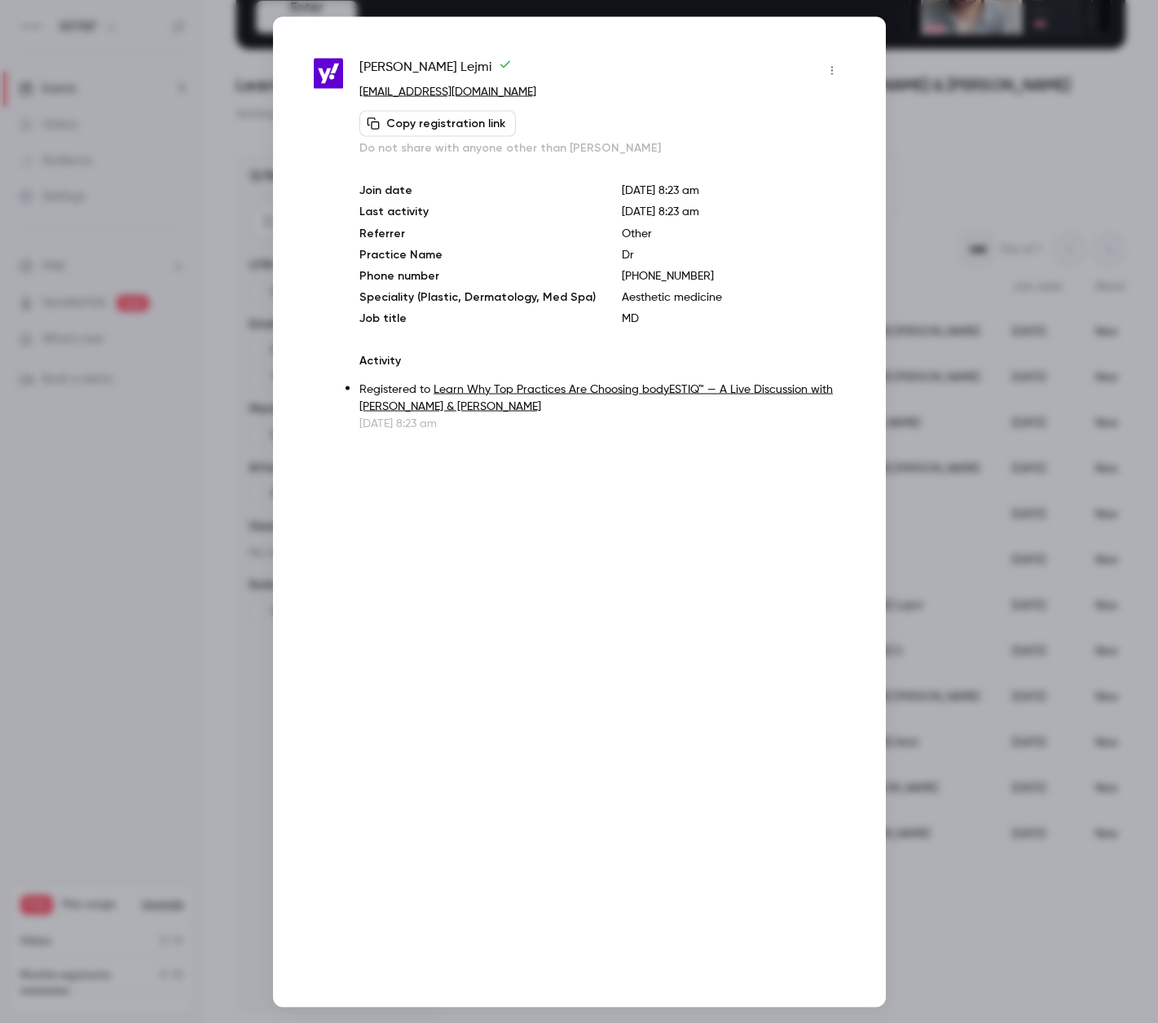
drag, startPoint x: 430, startPoint y: 68, endPoint x: 363, endPoint y: 68, distance: 66.8
click at [362, 68] on span "[PERSON_NAME]" at bounding box center [435, 70] width 152 height 26
click at [209, 138] on div at bounding box center [579, 511] width 1158 height 1023
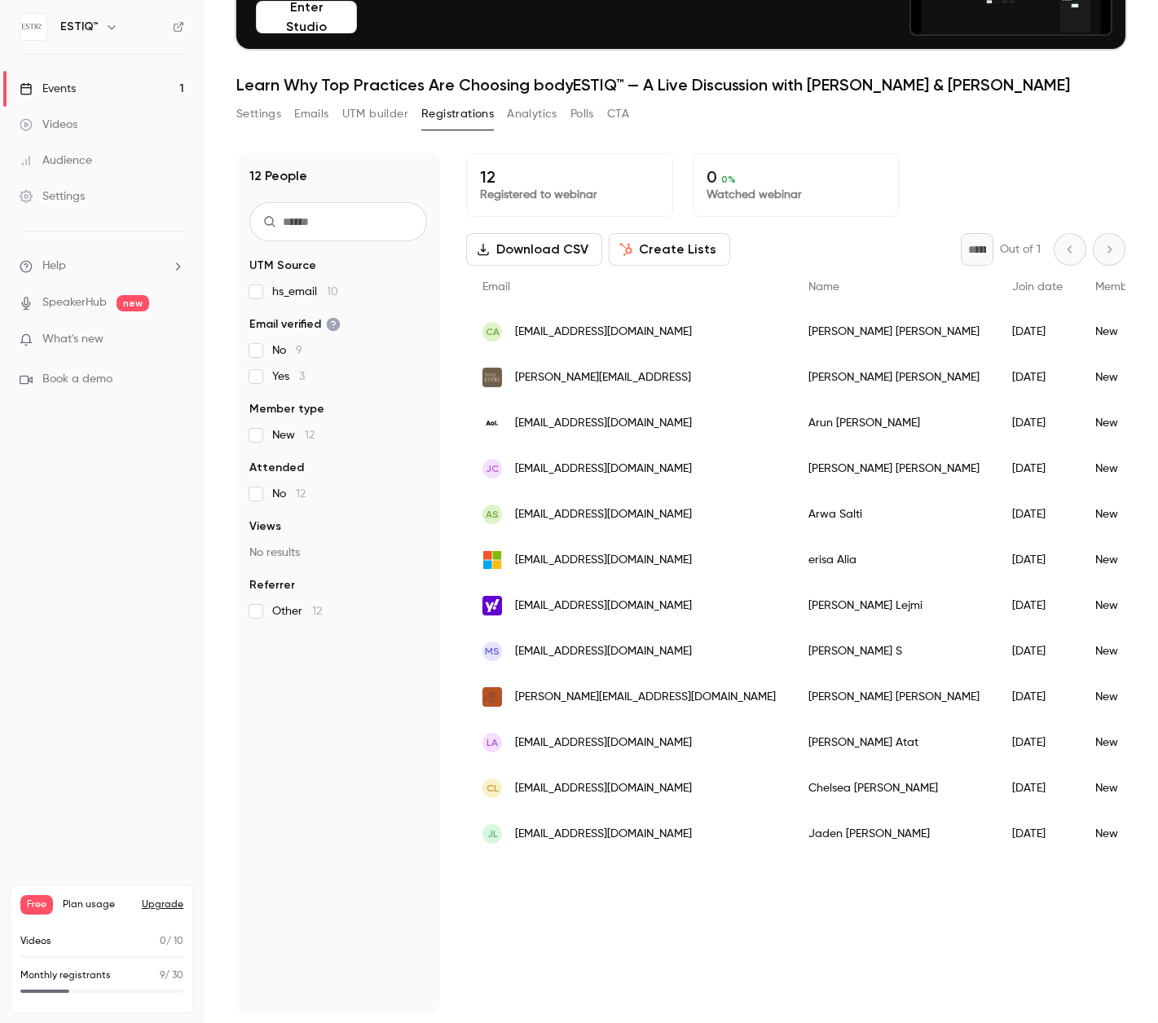
click at [792, 654] on div "[PERSON_NAME]" at bounding box center [894, 651] width 204 height 46
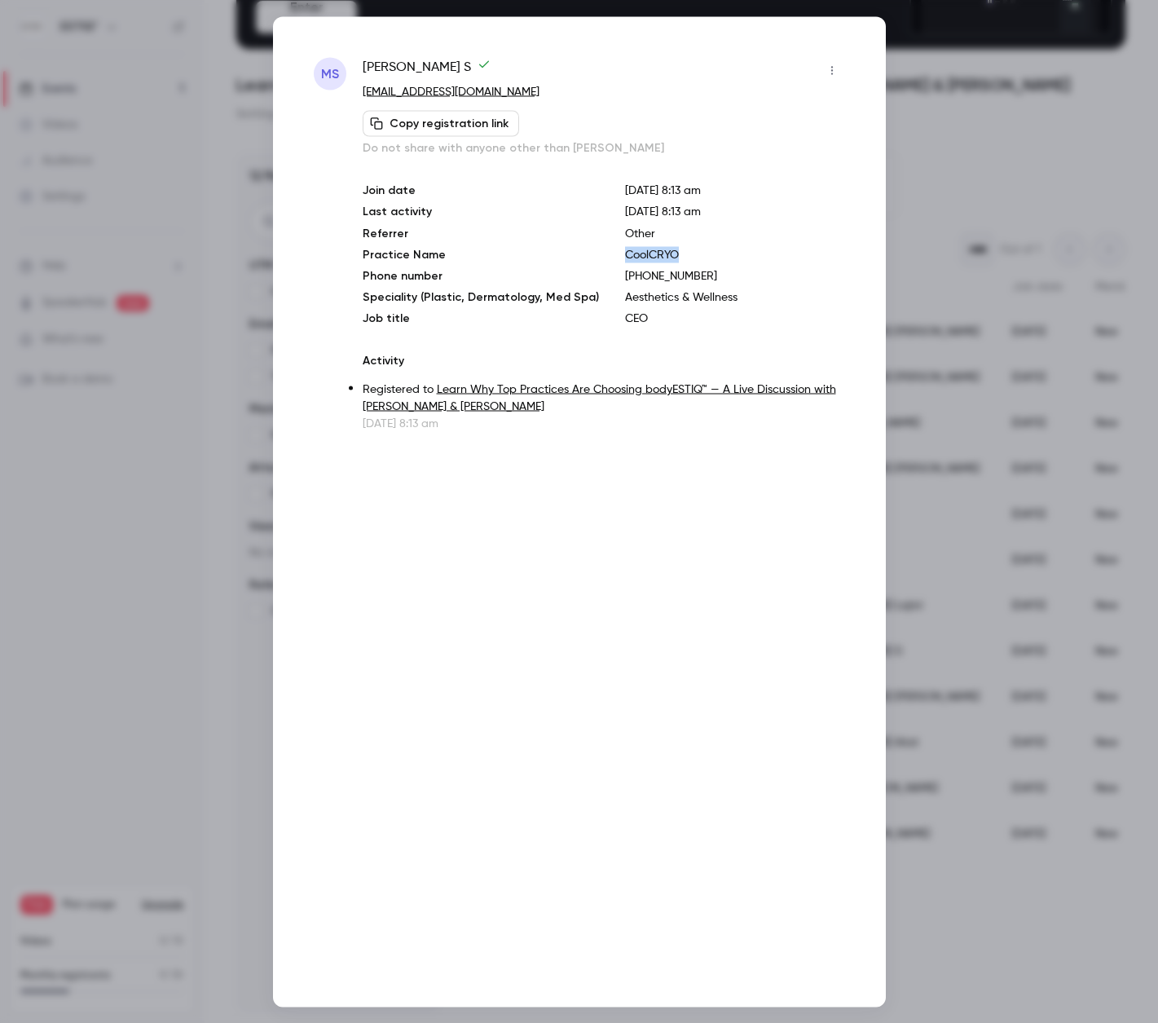
drag, startPoint x: 668, startPoint y: 254, endPoint x: 602, endPoint y: 253, distance: 65.2
click at [602, 253] on div "Join date [DATE] 8:13 am Last activity [DATE] 8:13 am Referrer Other Practice N…" at bounding box center [604, 254] width 483 height 144
drag, startPoint x: 403, startPoint y: 64, endPoint x: 362, endPoint y: 64, distance: 40.8
click at [363, 64] on span "[PERSON_NAME]" at bounding box center [427, 70] width 128 height 26
click at [230, 194] on div at bounding box center [579, 511] width 1158 height 1023
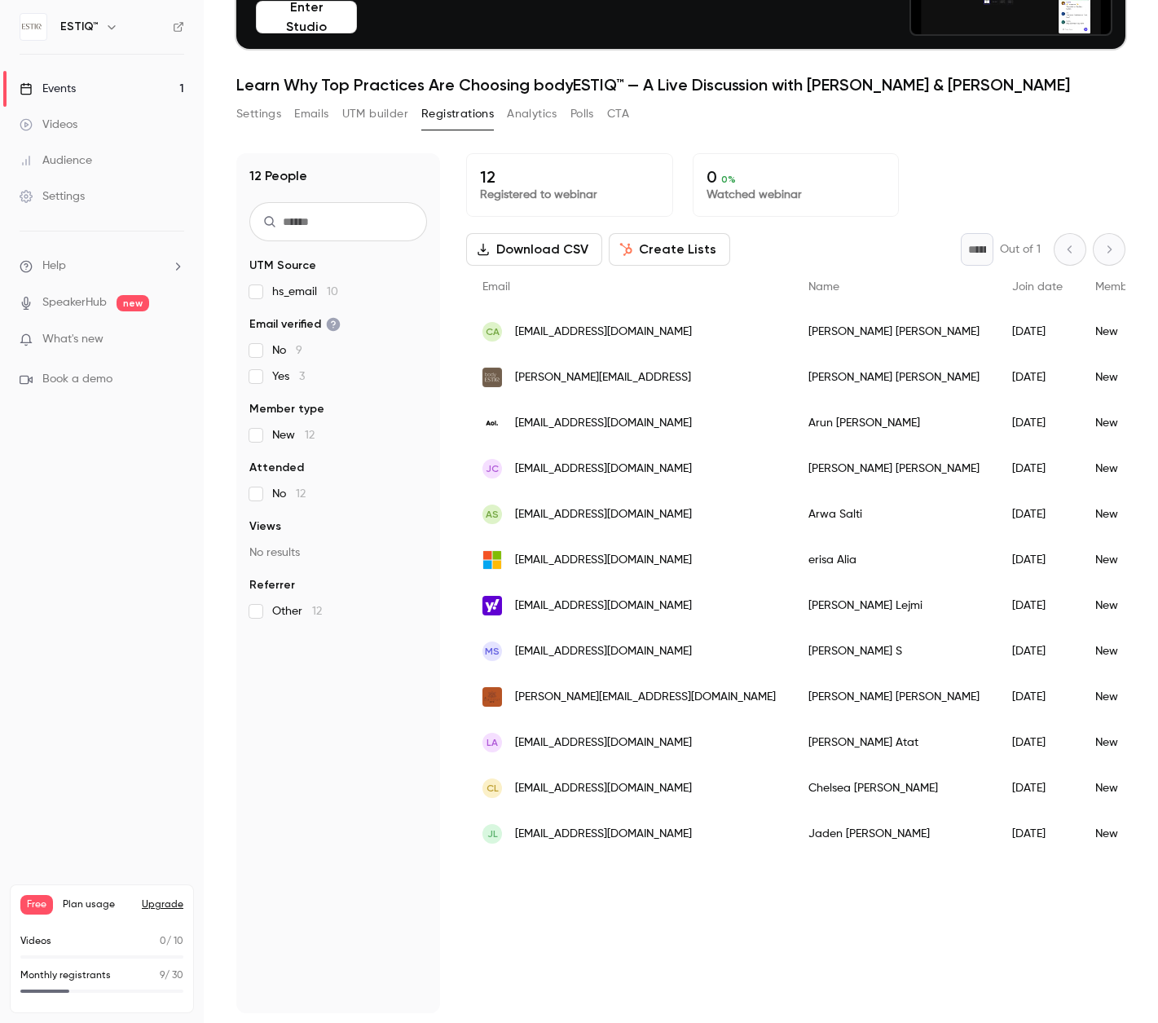
click at [792, 694] on div "[PERSON_NAME]" at bounding box center [894, 697] width 204 height 46
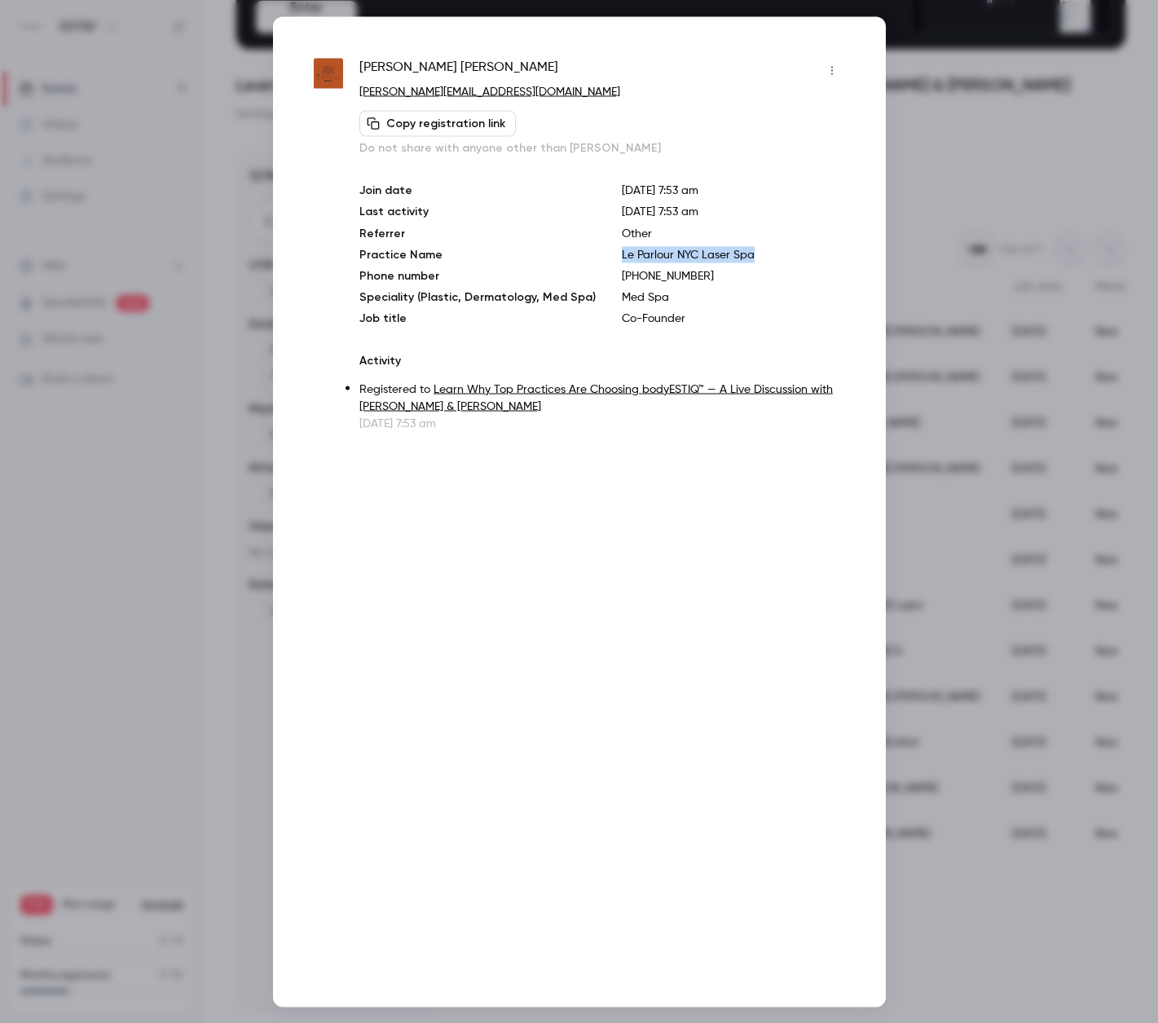
drag, startPoint x: 742, startPoint y: 254, endPoint x: 599, endPoint y: 257, distance: 142.7
click at [599, 257] on div "Join date [DATE] 7:53 am Last activity [DATE] 7:53 am Referrer Other Practice N…" at bounding box center [601, 254] width 485 height 144
drag, startPoint x: 468, startPoint y: 63, endPoint x: 359, endPoint y: 63, distance: 109.2
click at [359, 63] on div "[PERSON_NAME]" at bounding box center [601, 70] width 485 height 26
click at [475, 69] on div "[PERSON_NAME]" at bounding box center [601, 70] width 485 height 26
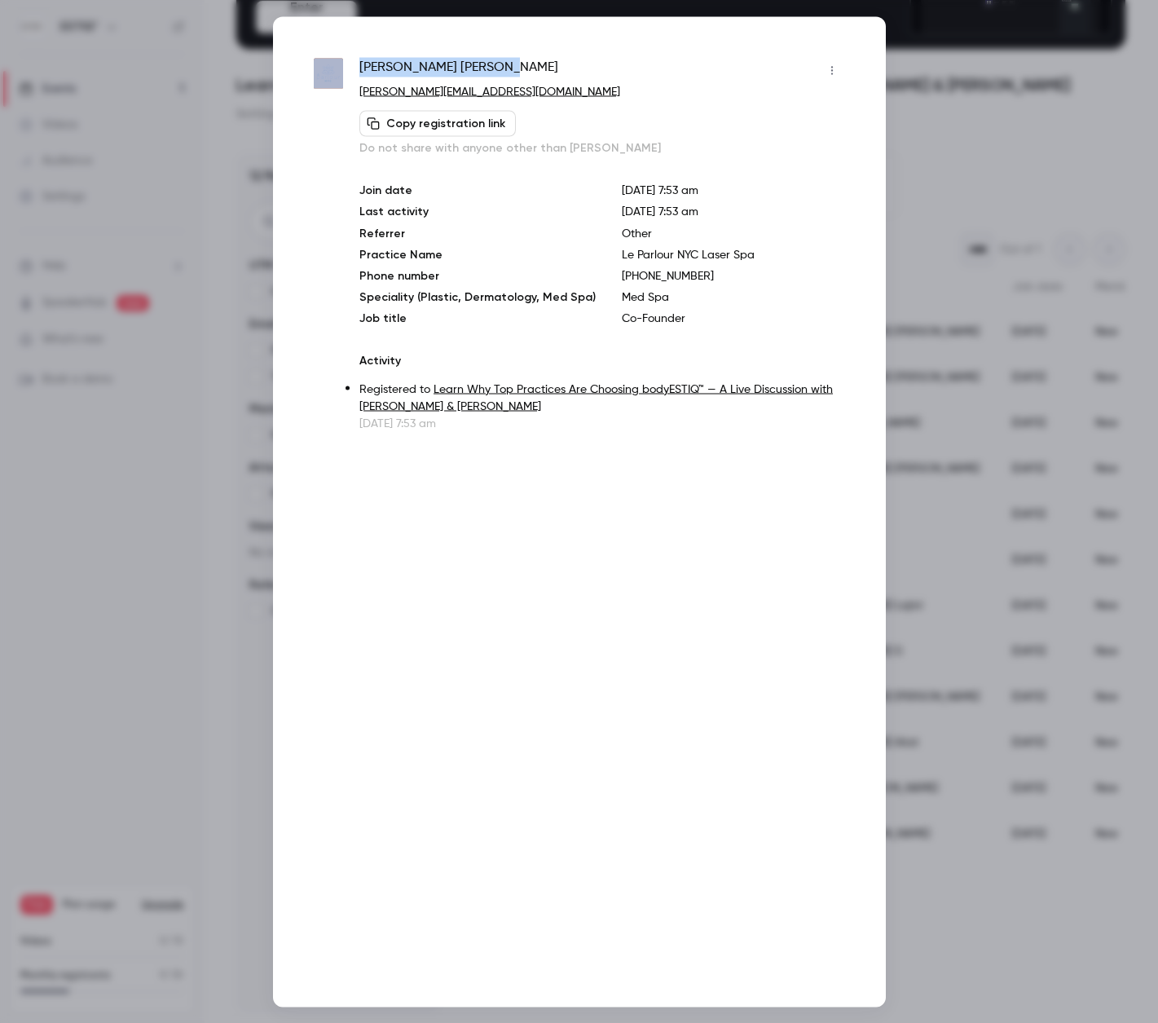
drag, startPoint x: 458, startPoint y: 65, endPoint x: 346, endPoint y: 66, distance: 111.7
click at [346, 66] on div "[PERSON_NAME] [PERSON_NAME][EMAIL_ADDRESS][DOMAIN_NAME] Copy registration link …" at bounding box center [579, 244] width 531 height 374
click at [104, 509] on div at bounding box center [579, 511] width 1158 height 1023
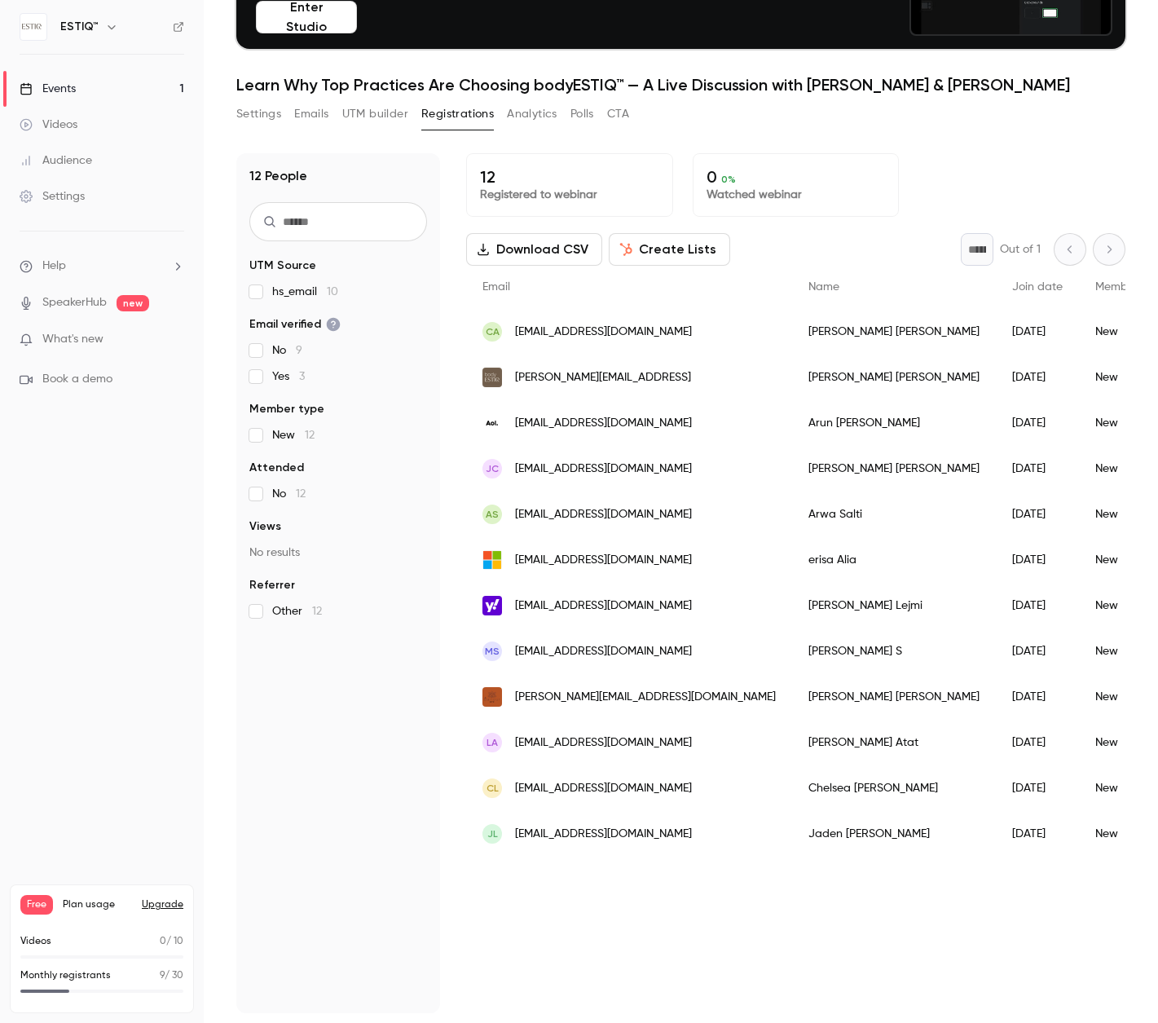
click at [792, 744] on div "[PERSON_NAME]" at bounding box center [894, 743] width 204 height 46
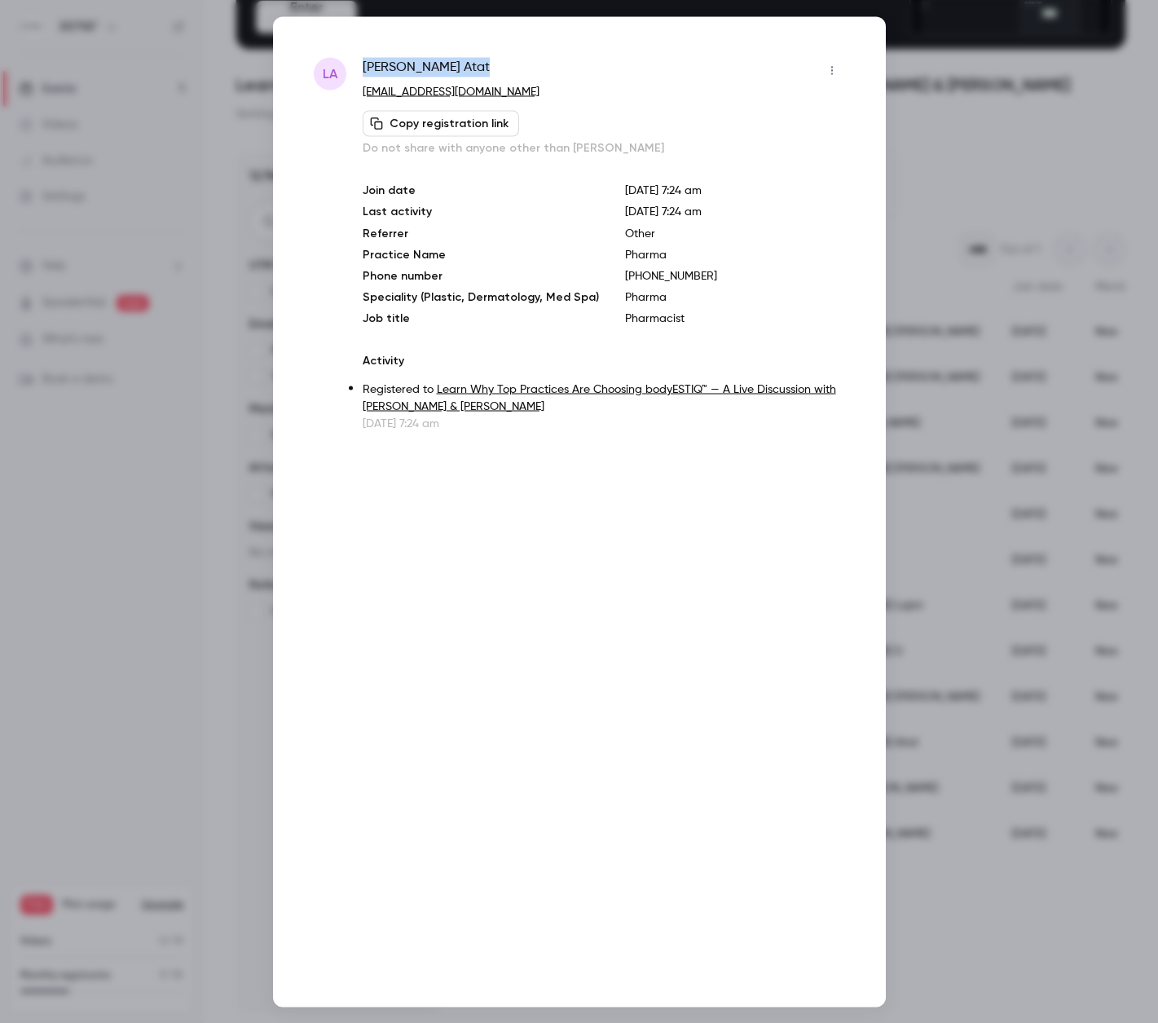
drag, startPoint x: 416, startPoint y: 66, endPoint x: 362, endPoint y: 66, distance: 53.8
click at [363, 66] on span "[PERSON_NAME]" at bounding box center [426, 70] width 127 height 26
drag, startPoint x: 673, startPoint y: 274, endPoint x: 619, endPoint y: 273, distance: 53.8
click at [625, 273] on p "[PHONE_NUMBER]" at bounding box center [735, 275] width 220 height 16
click at [163, 207] on div at bounding box center [579, 511] width 1158 height 1023
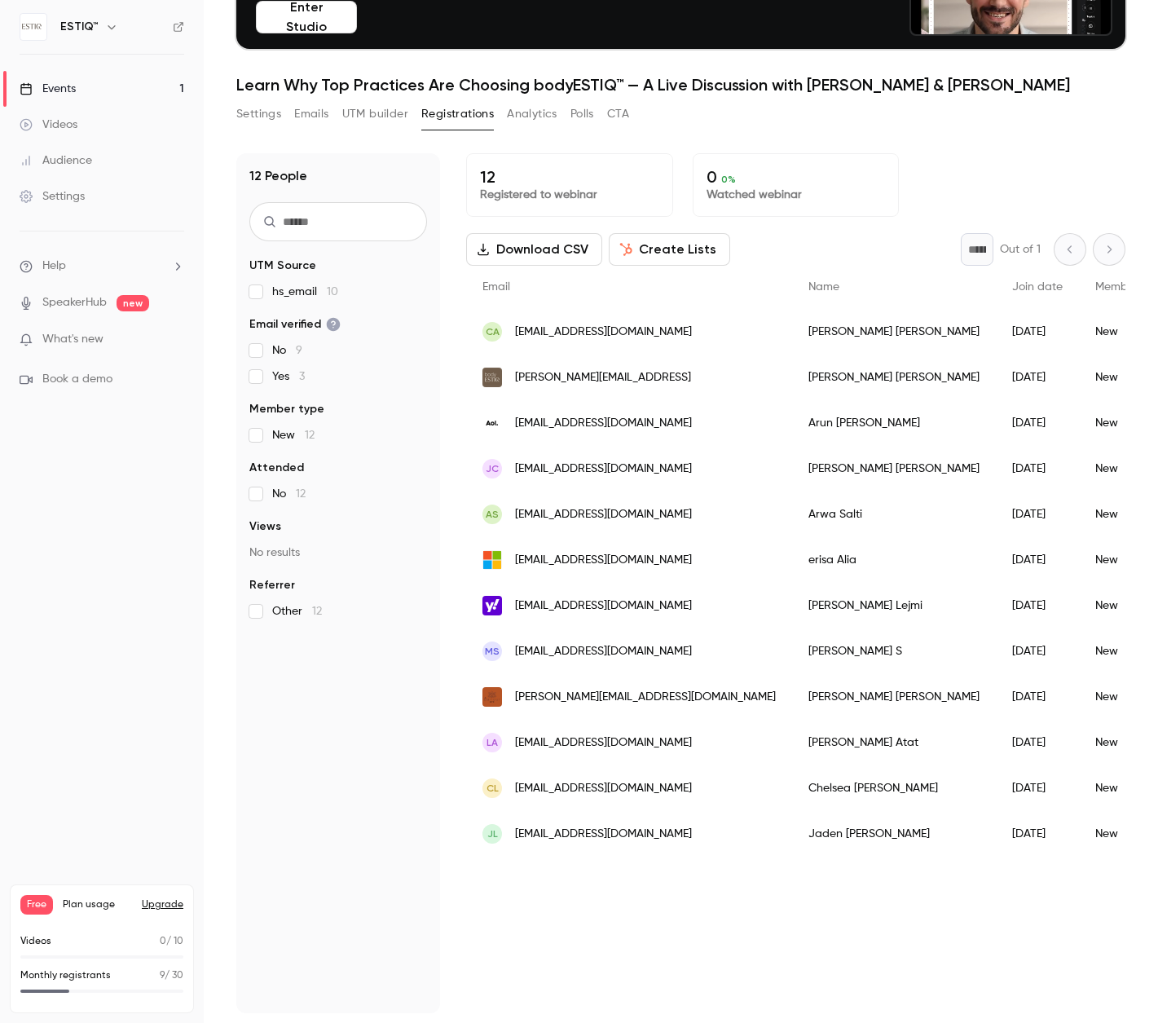
click at [792, 792] on div "[PERSON_NAME]" at bounding box center [894, 788] width 204 height 46
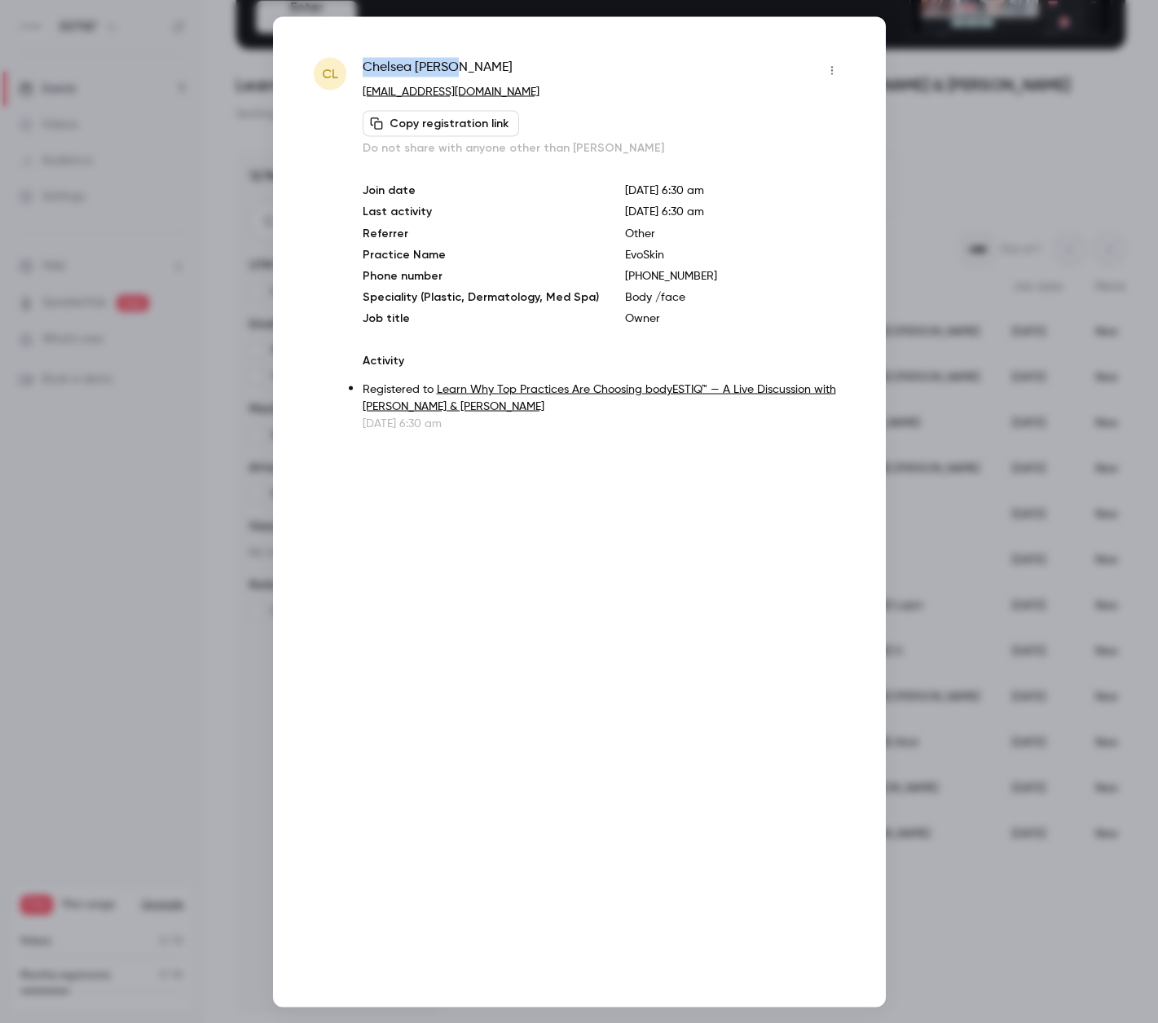
drag, startPoint x: 468, startPoint y: 60, endPoint x: 363, endPoint y: 60, distance: 105.2
click at [363, 60] on div "[PERSON_NAME]" at bounding box center [604, 70] width 483 height 26
drag, startPoint x: 651, startPoint y: 256, endPoint x: 609, endPoint y: 256, distance: 41.6
click at [609, 256] on div "Join date [DATE] 6:30 am Last activity [DATE] 6:30 am Referrer Other Practice N…" at bounding box center [604, 254] width 483 height 144
click at [61, 410] on div at bounding box center [579, 511] width 1158 height 1023
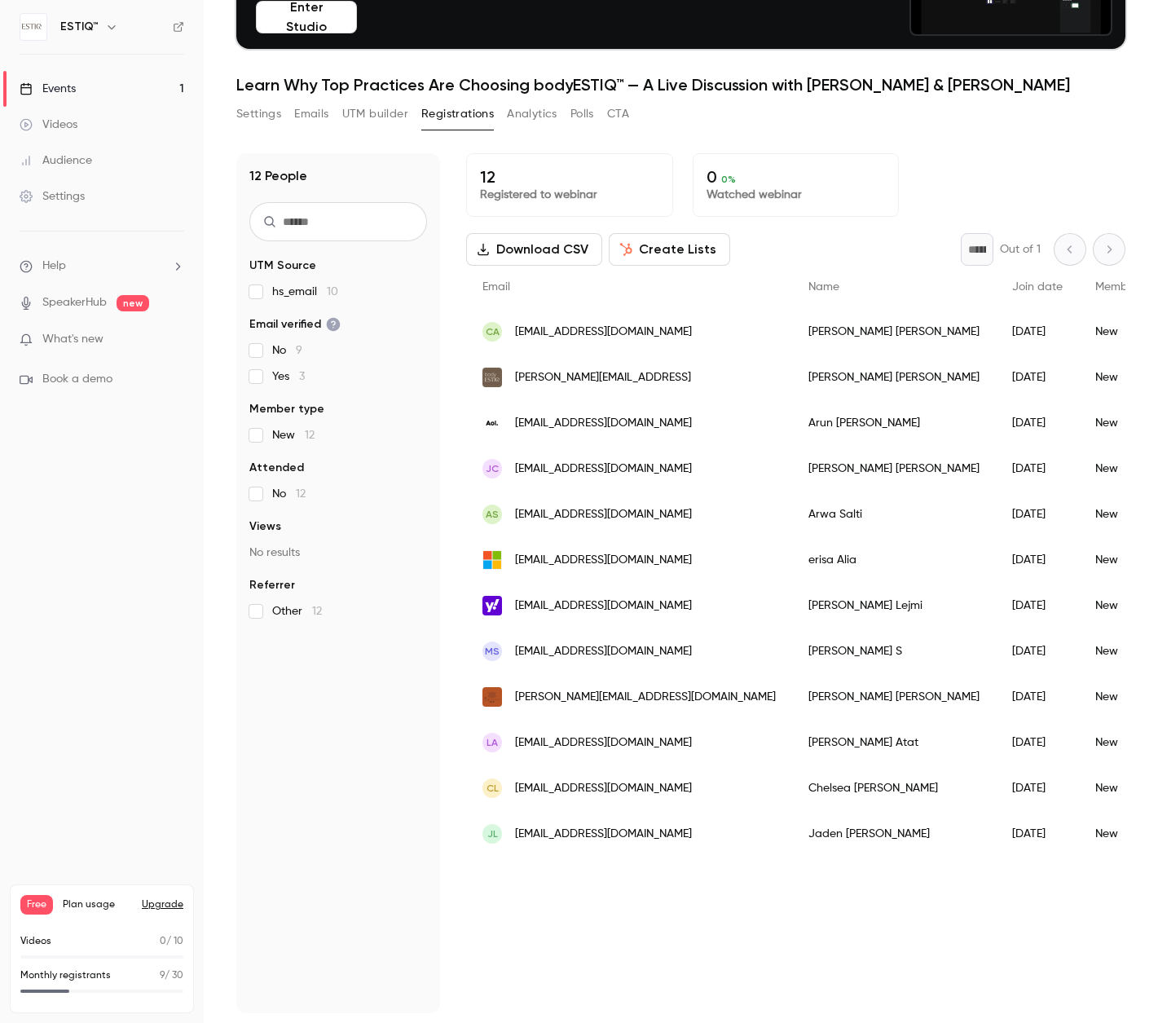
click at [792, 833] on div "[PERSON_NAME]" at bounding box center [894, 834] width 204 height 46
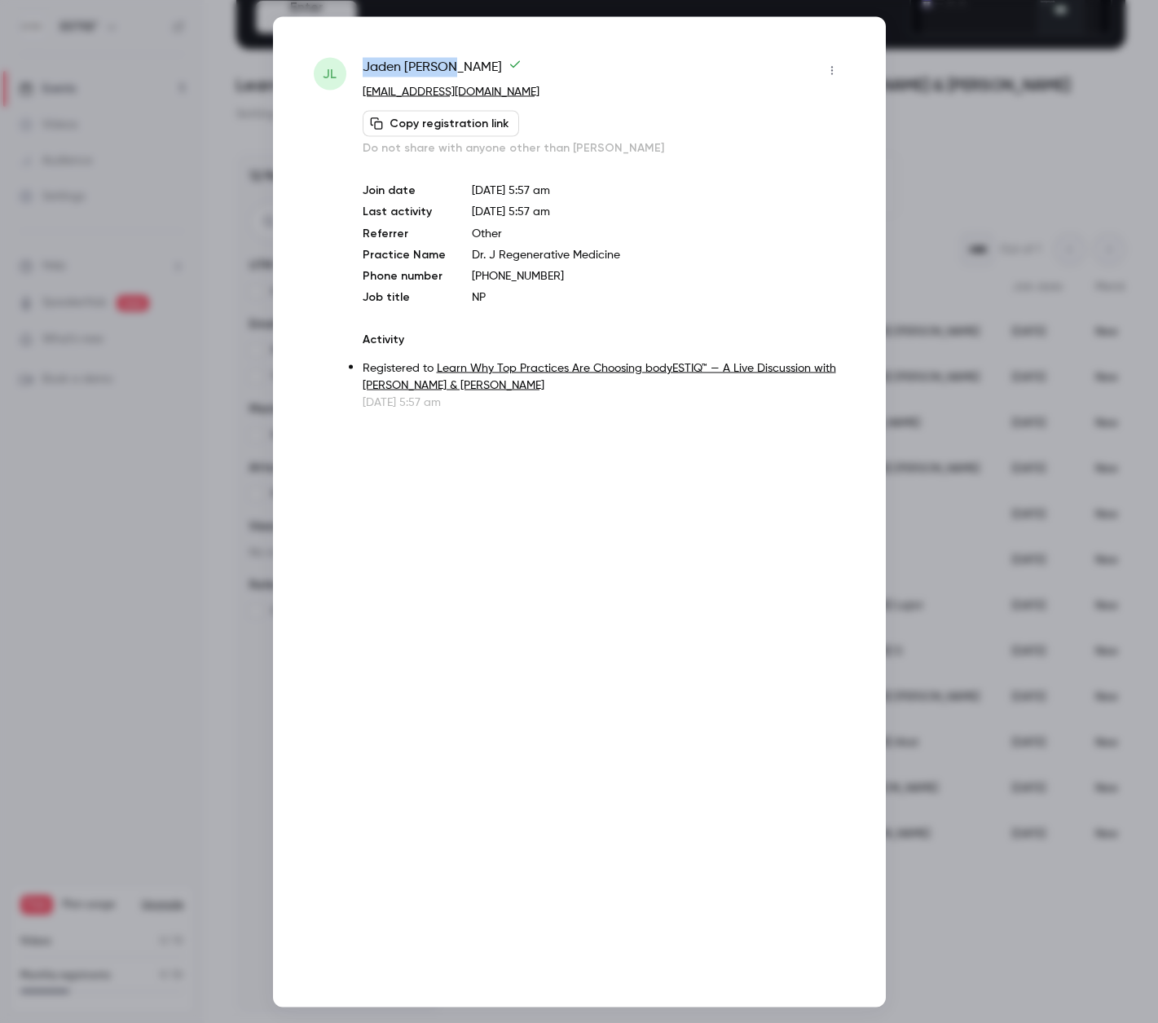
drag, startPoint x: 452, startPoint y: 62, endPoint x: 364, endPoint y: 67, distance: 88.2
click at [364, 67] on span "[PERSON_NAME]" at bounding box center [442, 70] width 159 height 26
drag, startPoint x: 612, startPoint y: 254, endPoint x: 465, endPoint y: 253, distance: 147.5
click at [465, 253] on div "Join date [DATE] 5:57 am Last activity [DATE] 5:57 am Referrer Other Practice N…" at bounding box center [604, 243] width 483 height 123
click at [195, 198] on div at bounding box center [579, 511] width 1158 height 1023
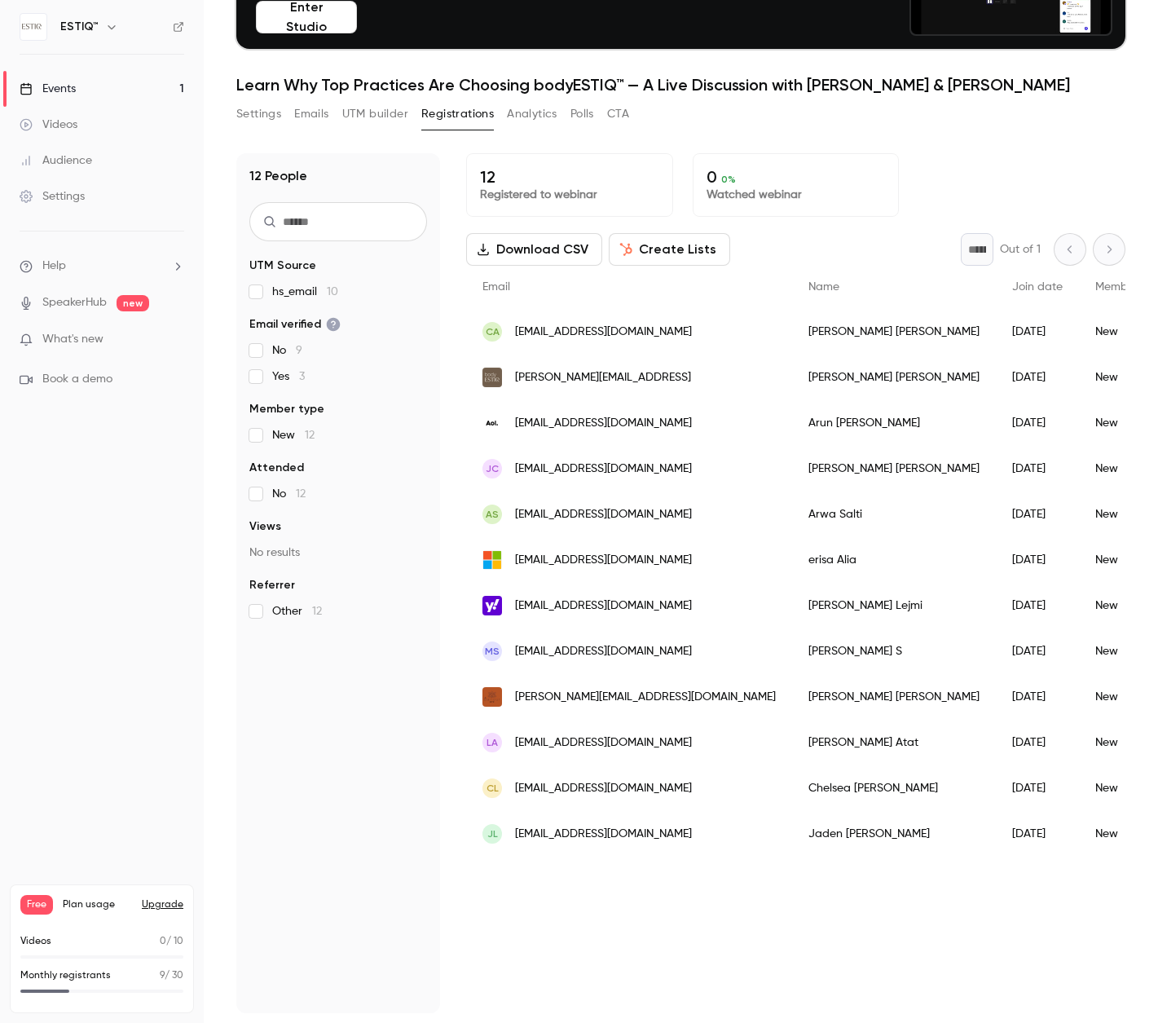
click at [92, 80] on link "Events 1" at bounding box center [102, 89] width 204 height 36
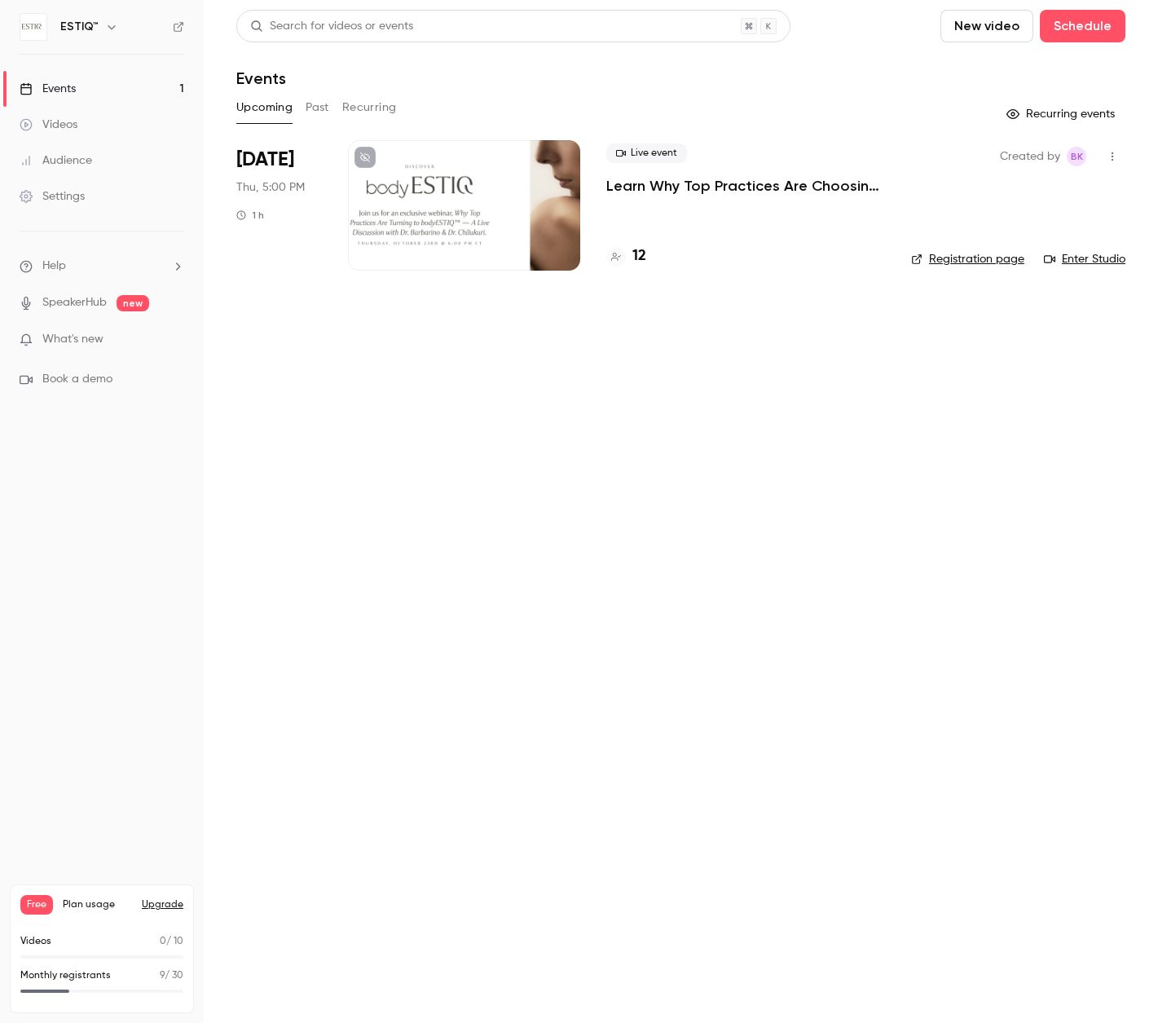
click at [646, 254] on h4 "12" at bounding box center [640, 256] width 14 height 22
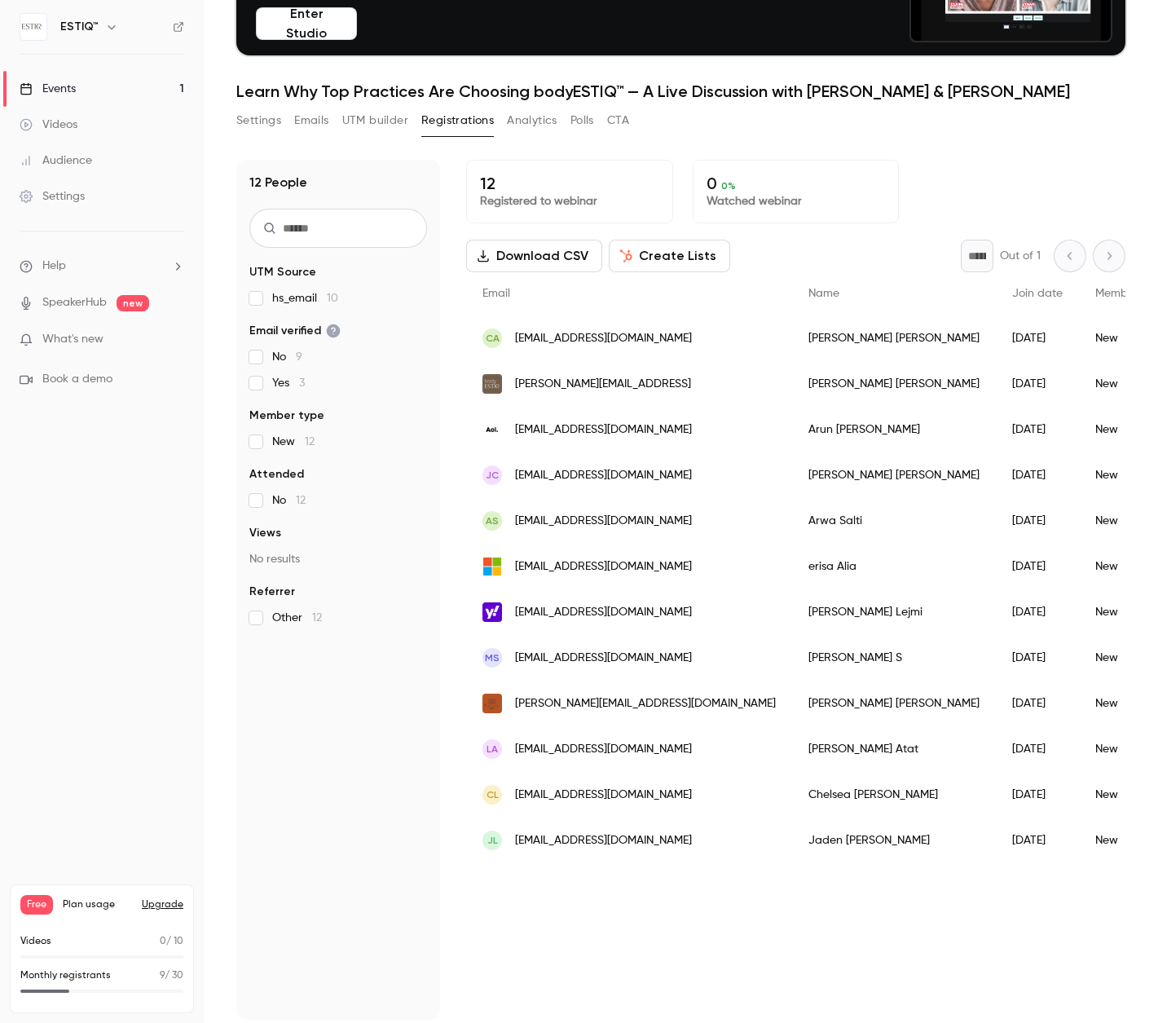
scroll to position [160, 0]
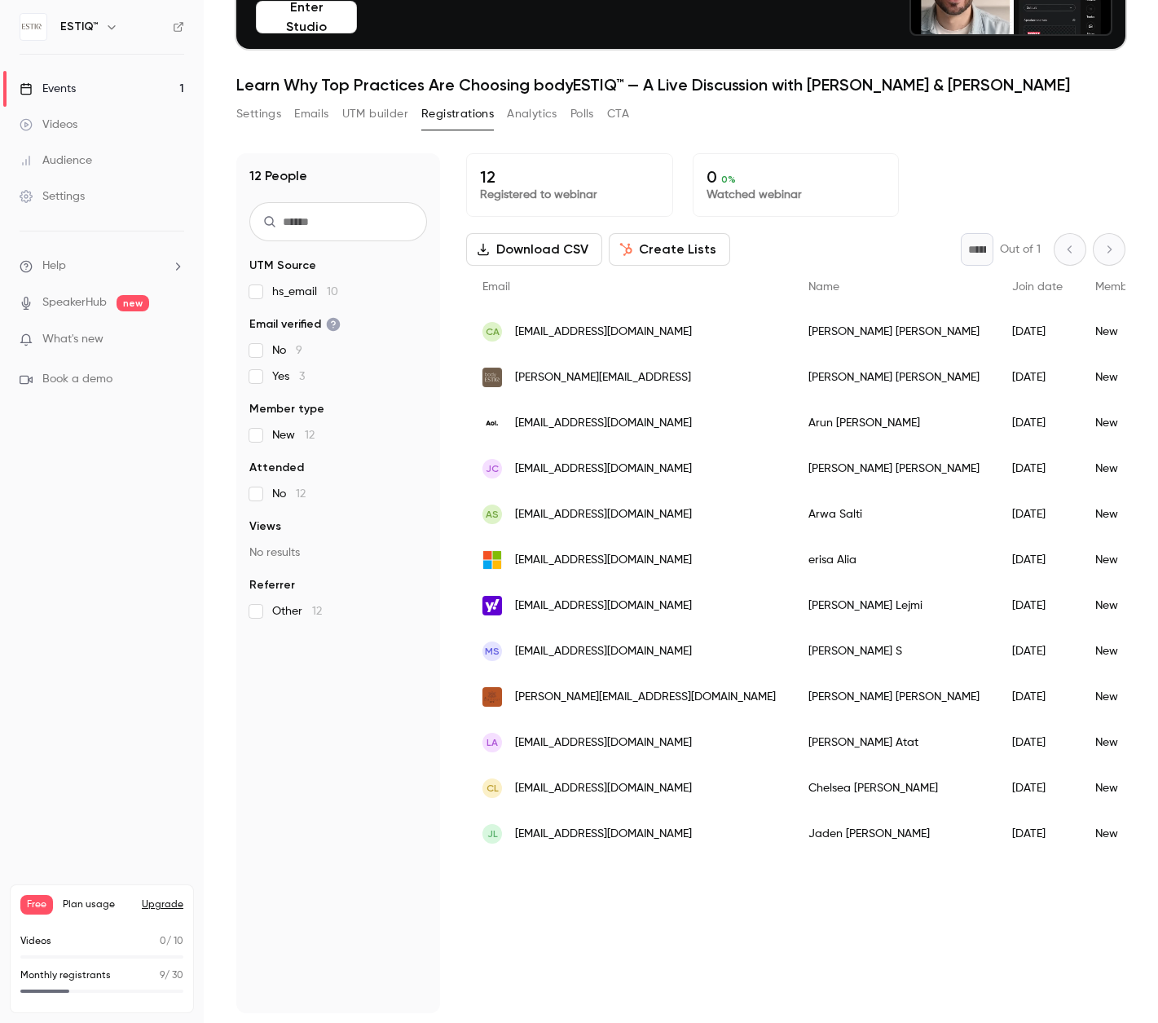
click at [792, 602] on div "[PERSON_NAME]" at bounding box center [894, 606] width 204 height 46
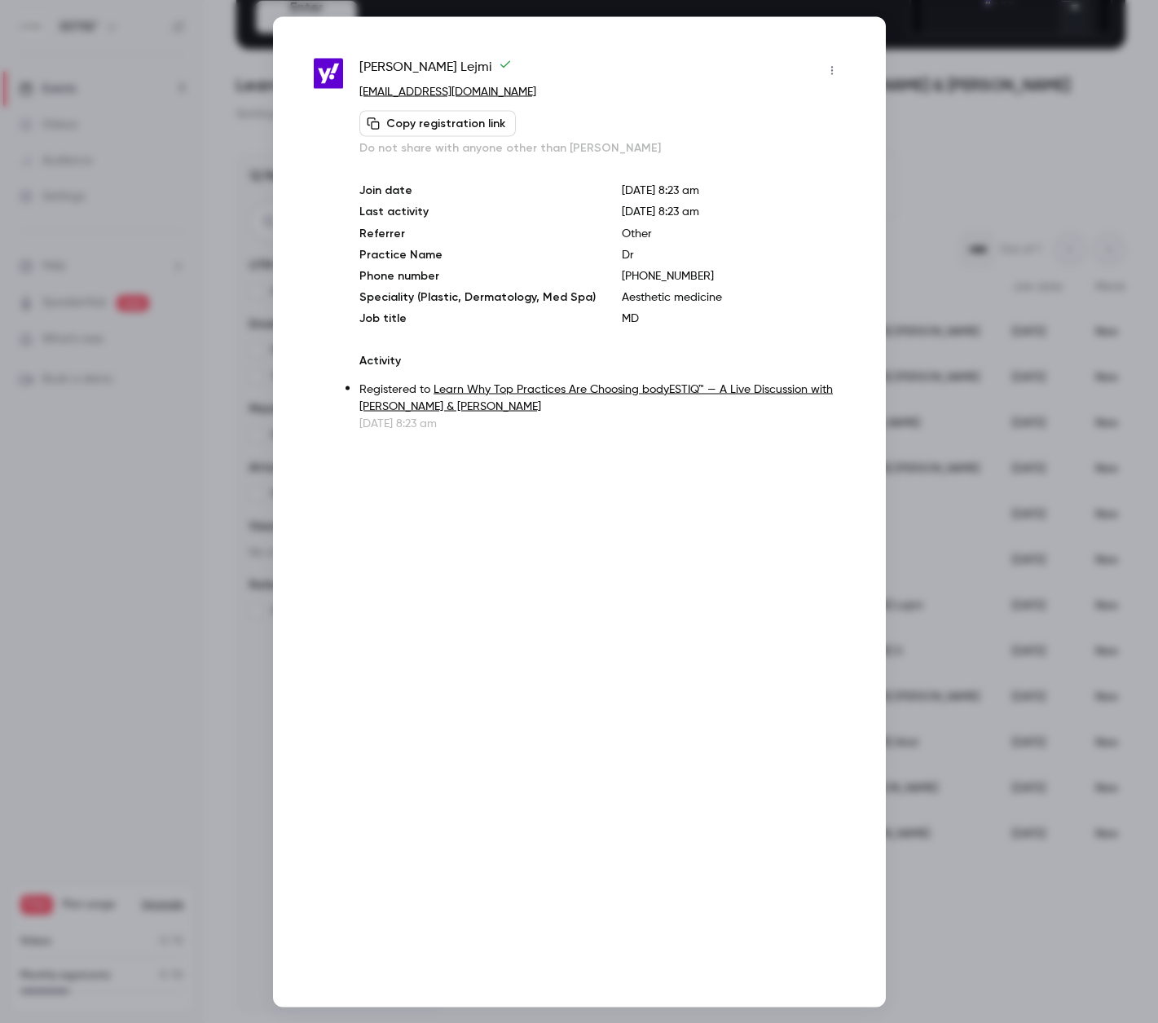
drag, startPoint x: 430, startPoint y: 64, endPoint x: 355, endPoint y: 64, distance: 75.8
click at [355, 64] on div "[PERSON_NAME] [EMAIL_ADDRESS][DOMAIN_NAME] Copy registration link Do not share …" at bounding box center [579, 244] width 531 height 374
click at [954, 108] on div at bounding box center [579, 511] width 1158 height 1023
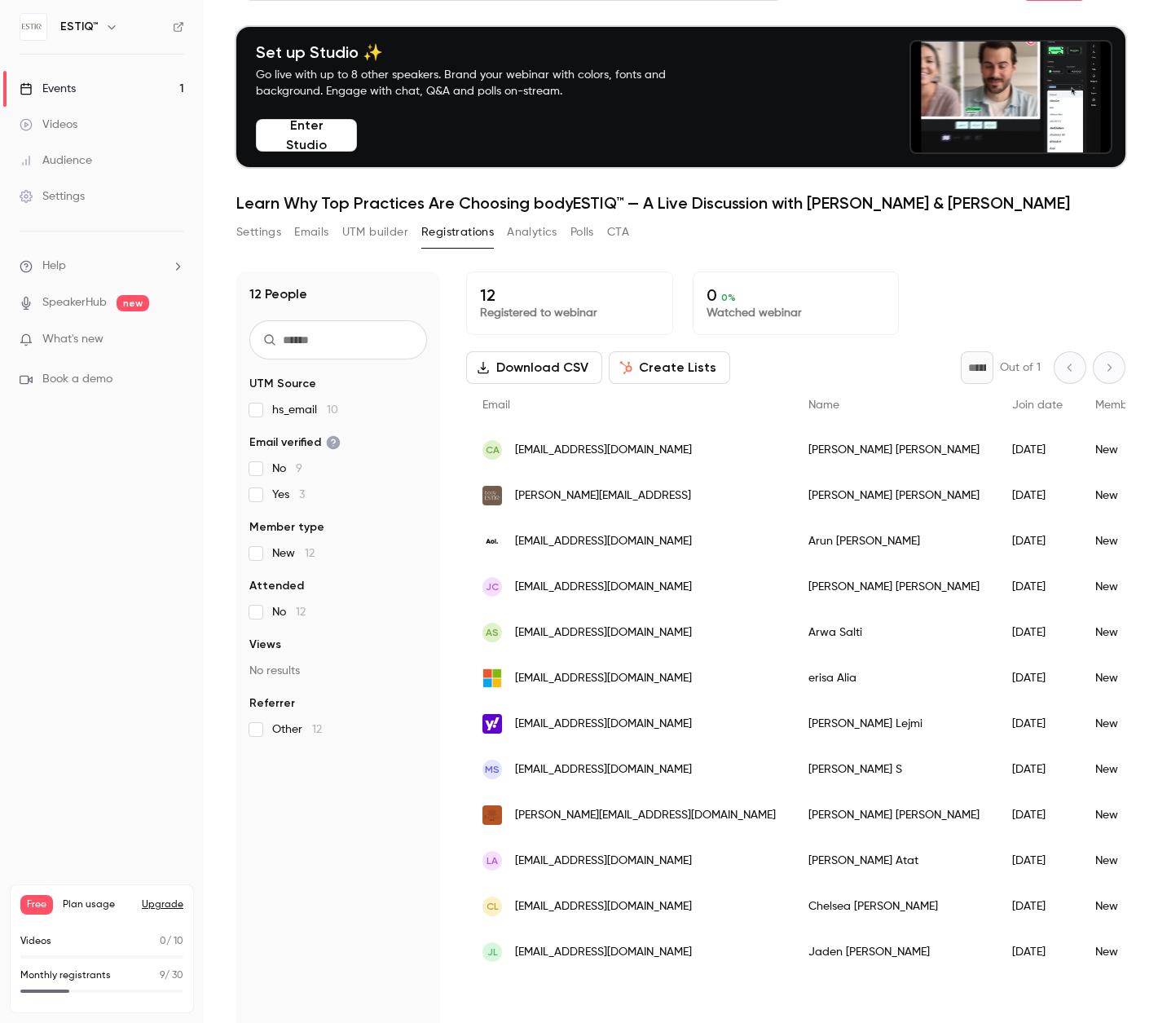
scroll to position [0, 0]
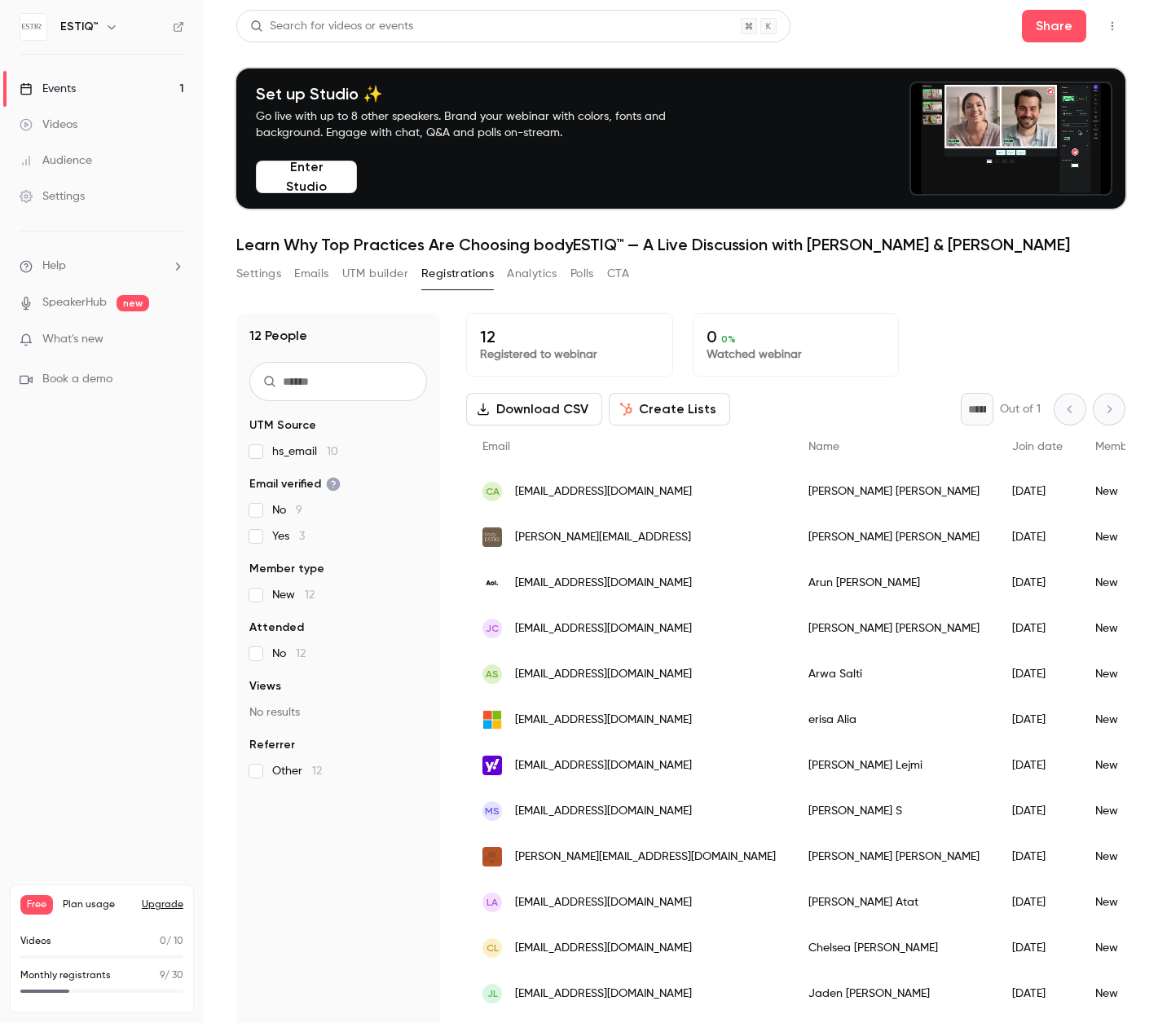
click at [86, 86] on link "Events 1" at bounding box center [102, 89] width 204 height 36
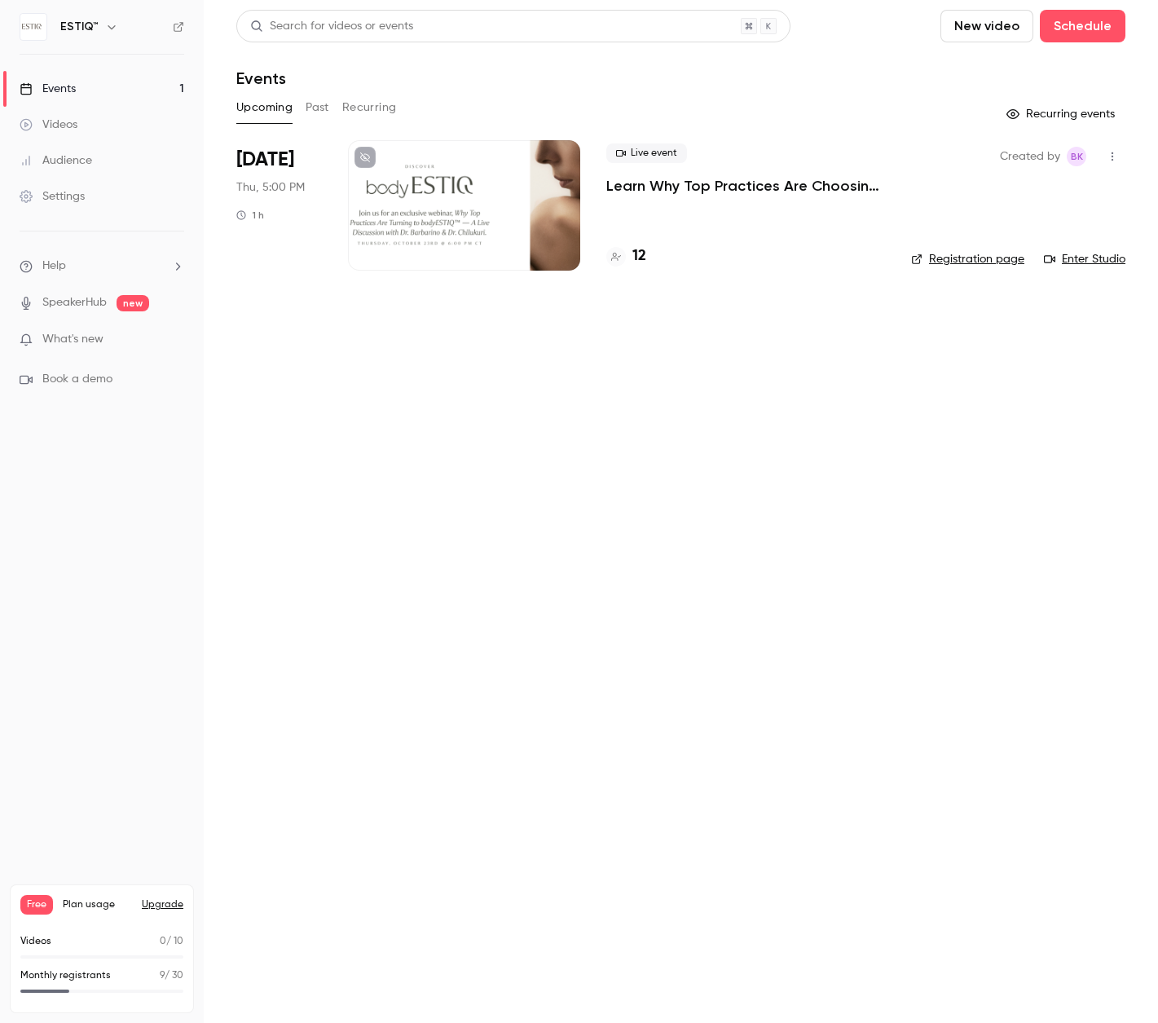
click at [86, 86] on link "Events 1" at bounding box center [102, 89] width 204 height 36
